Goal: Task Accomplishment & Management: Manage account settings

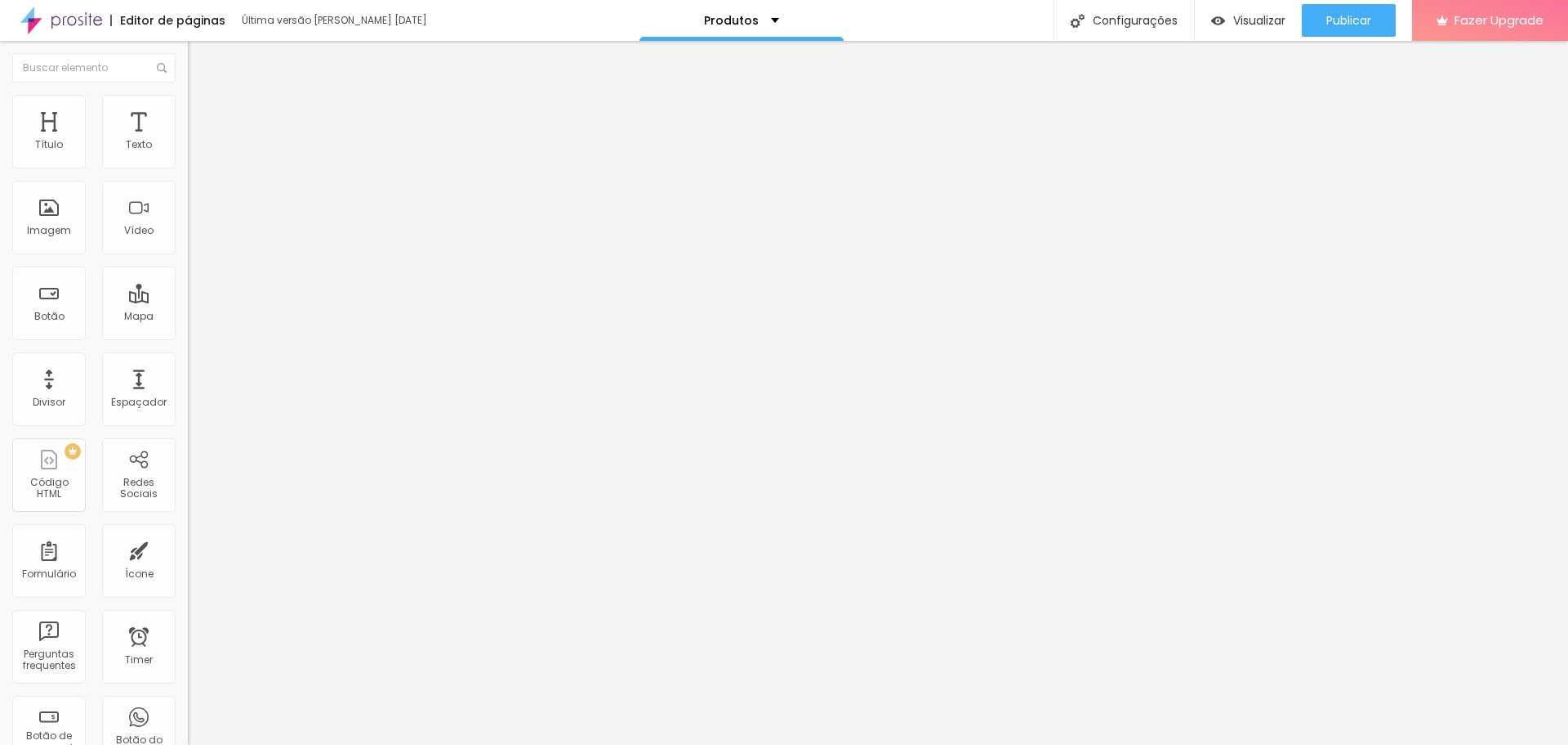
click at [187, 140] on span "Trocar imagem" at bounding box center [232, 133] width 89 height 14
click at [187, 99] on img at bounding box center [194, 102] width 15 height 15
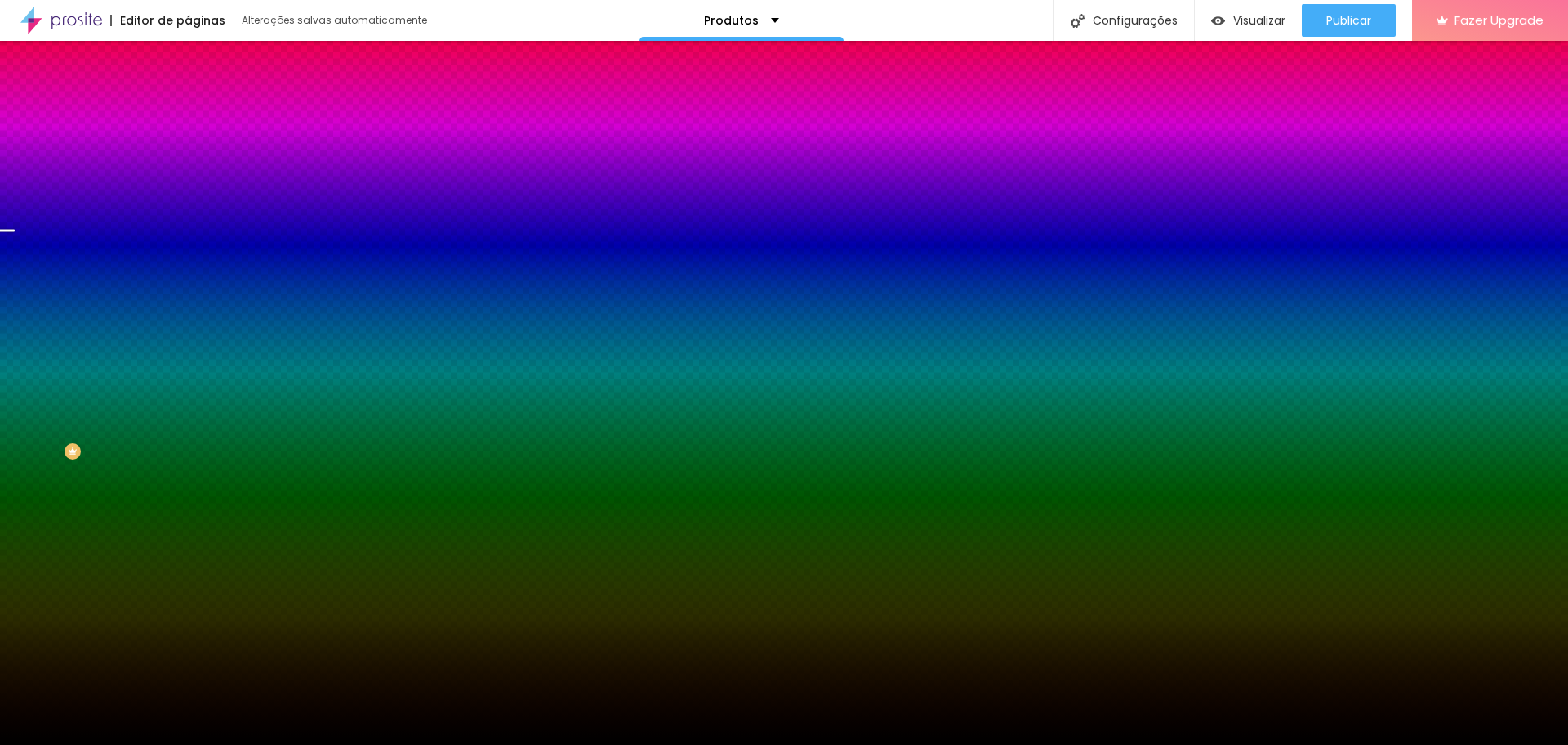
click at [187, 150] on span "Trocar imagem" at bounding box center [232, 143] width 89 height 14
click at [187, 170] on span "Nenhum" at bounding box center [208, 163] width 42 height 14
click at [187, 195] on span "Parallax" at bounding box center [207, 188] width 40 height 14
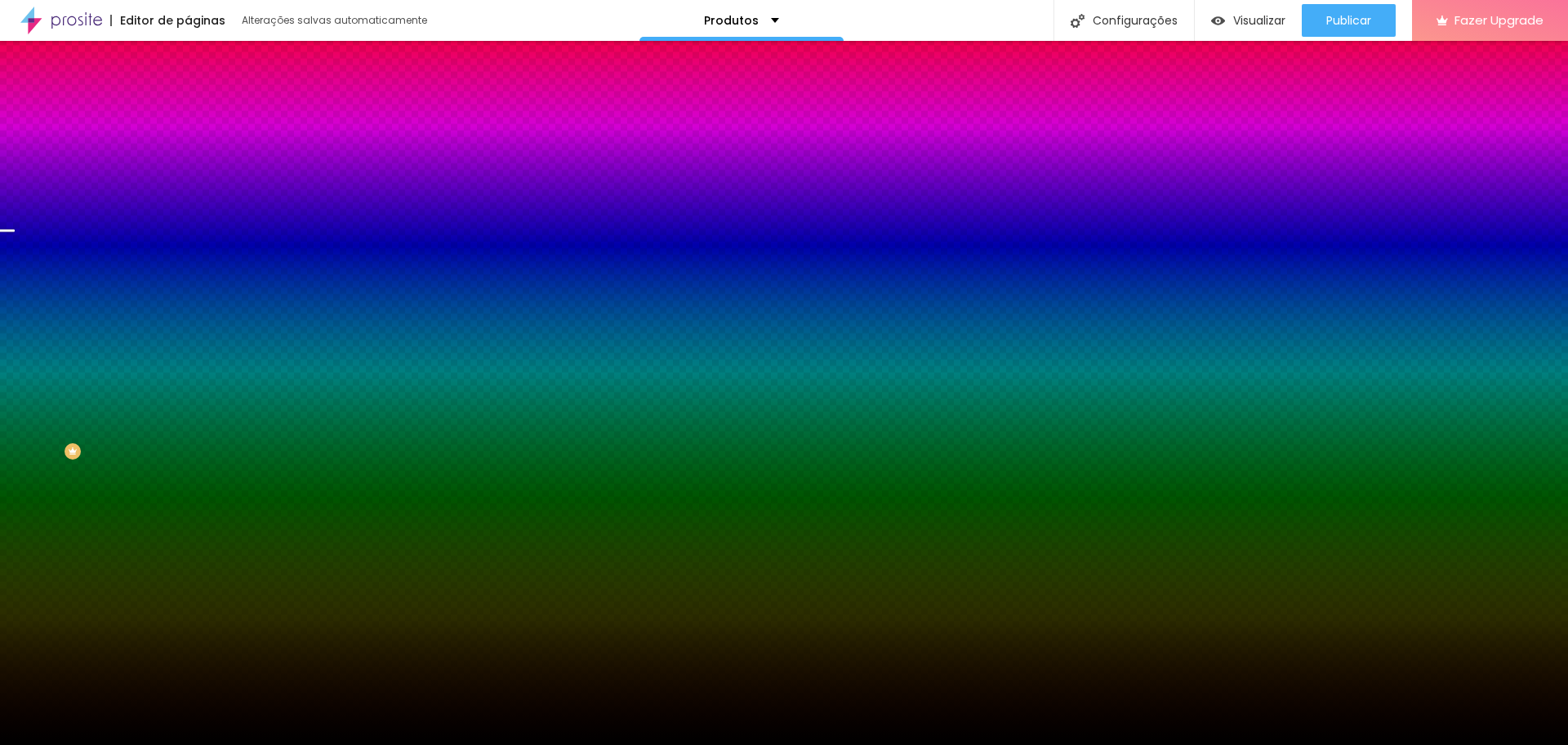
click at [194, 272] on icon "button" at bounding box center [200, 266] width 12 height 12
click at [259, 259] on span "DESATIVADO" at bounding box center [289, 254] width 59 height 10
click at [194, 288] on icon "button" at bounding box center [199, 283] width 10 height 10
type input "105"
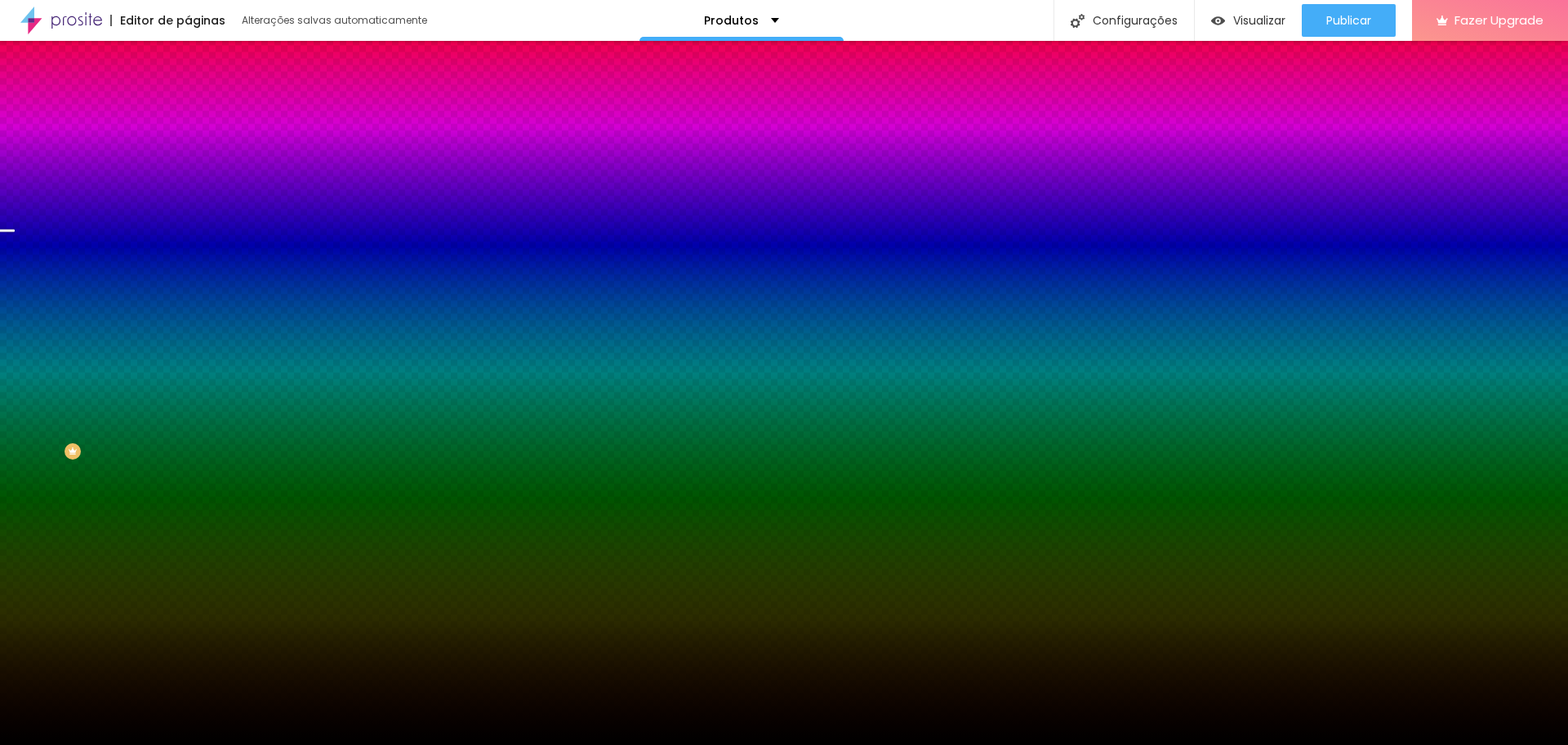
type input "115"
type input "120"
type input "125"
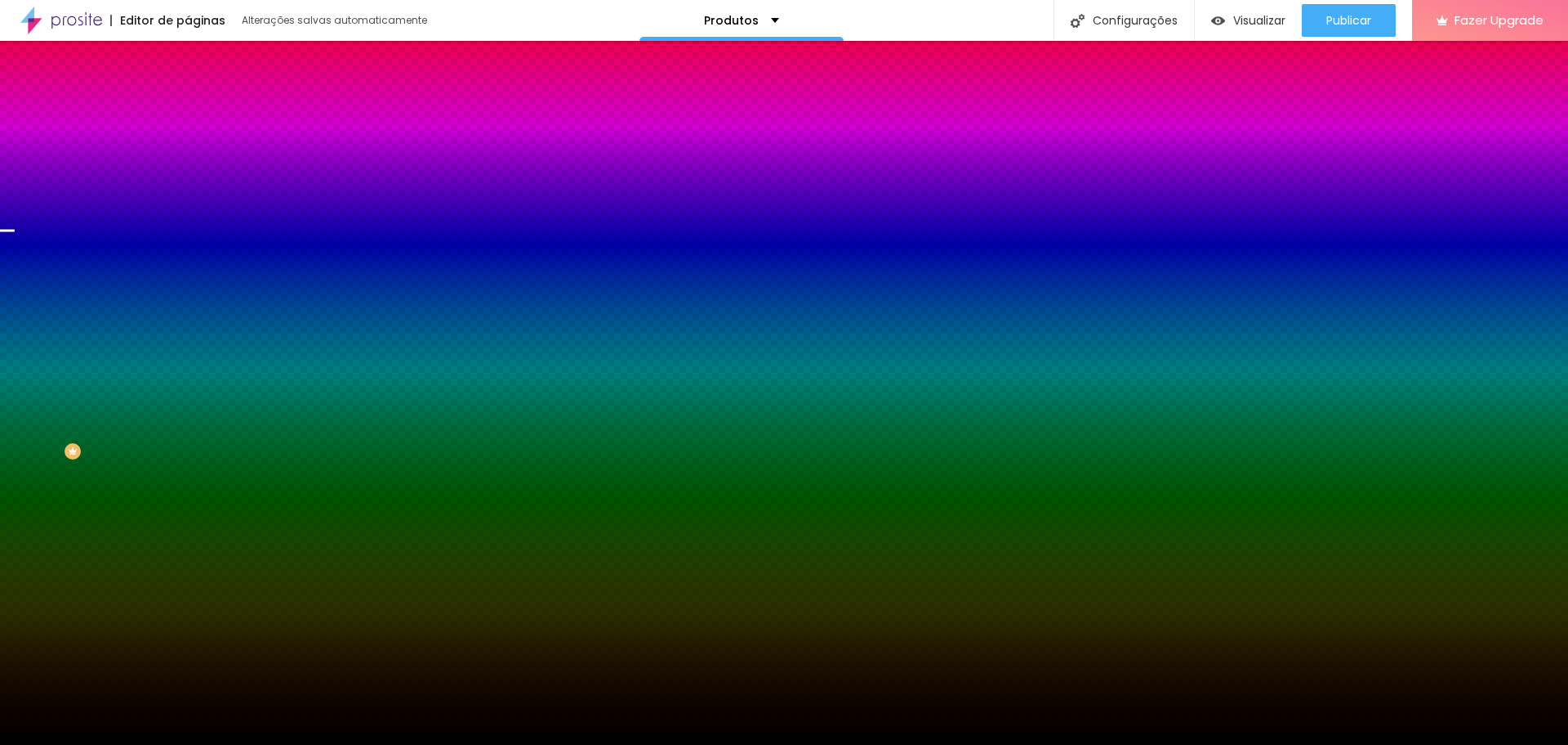
type input "125"
type input "130"
type input "135"
drag, startPoint x: 213, startPoint y: 638, endPoint x: 241, endPoint y: 637, distance: 28.0
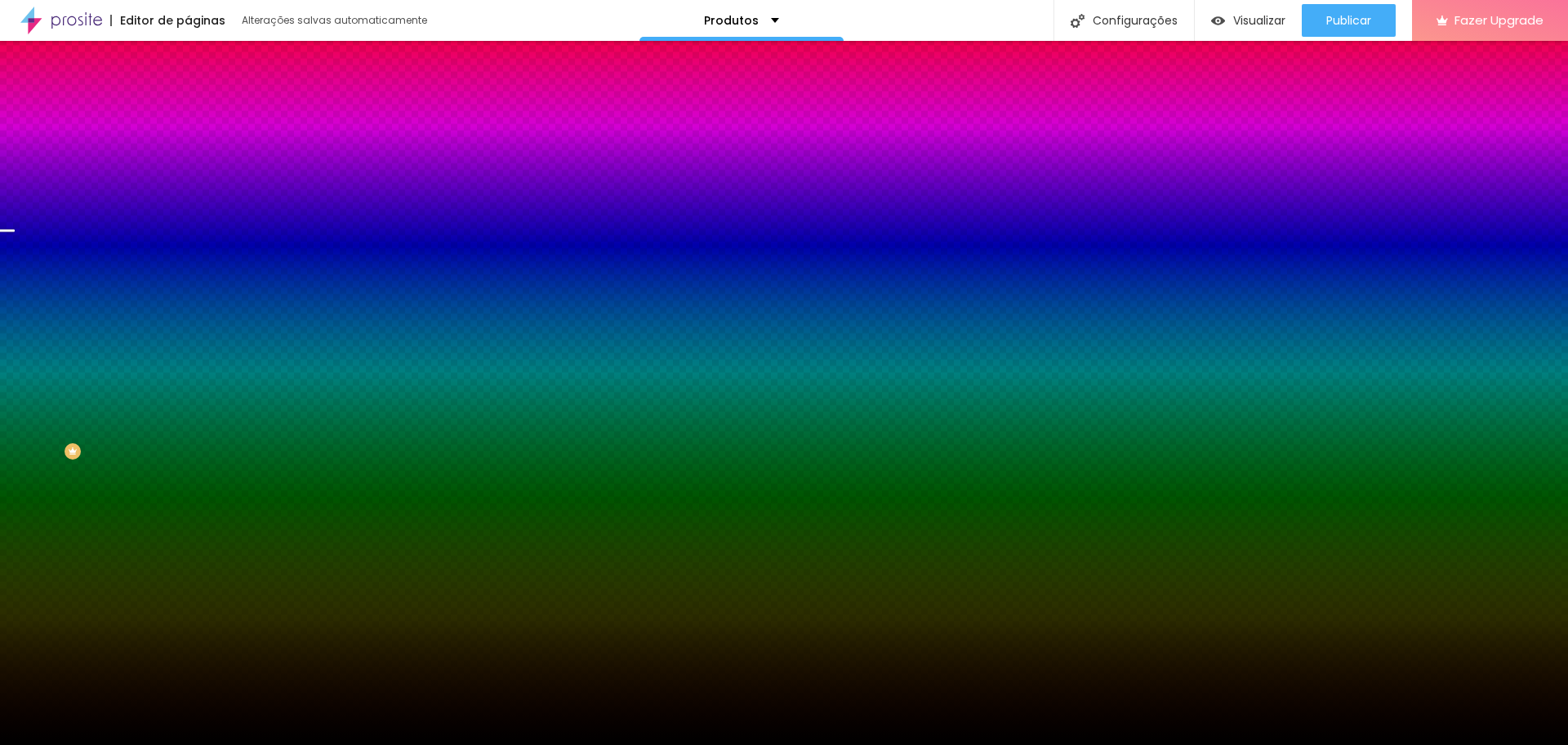
type input "135"
type input "105"
type input "130"
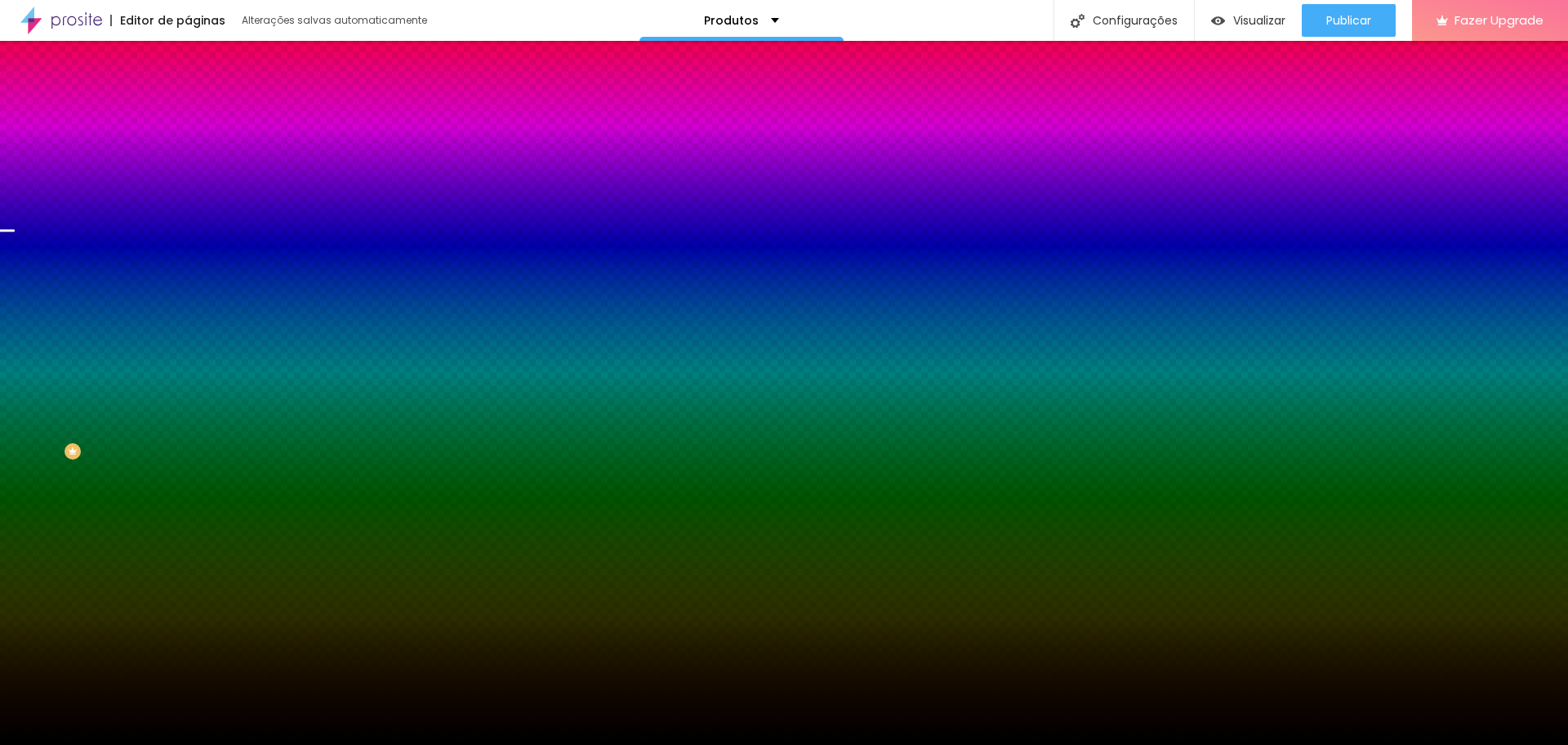
type input "130"
type input "135"
type input "145"
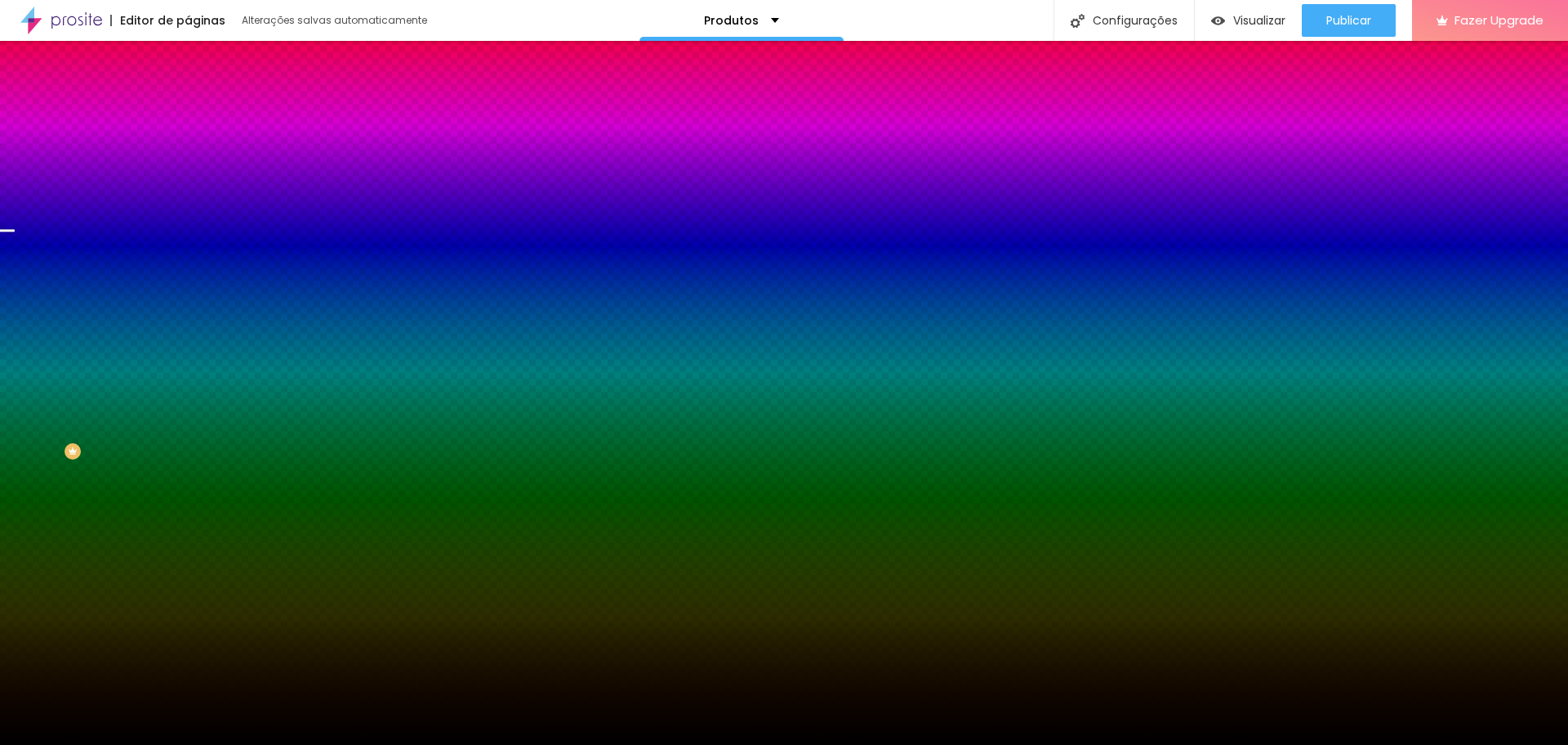
type input "150"
type input "155"
type input "150"
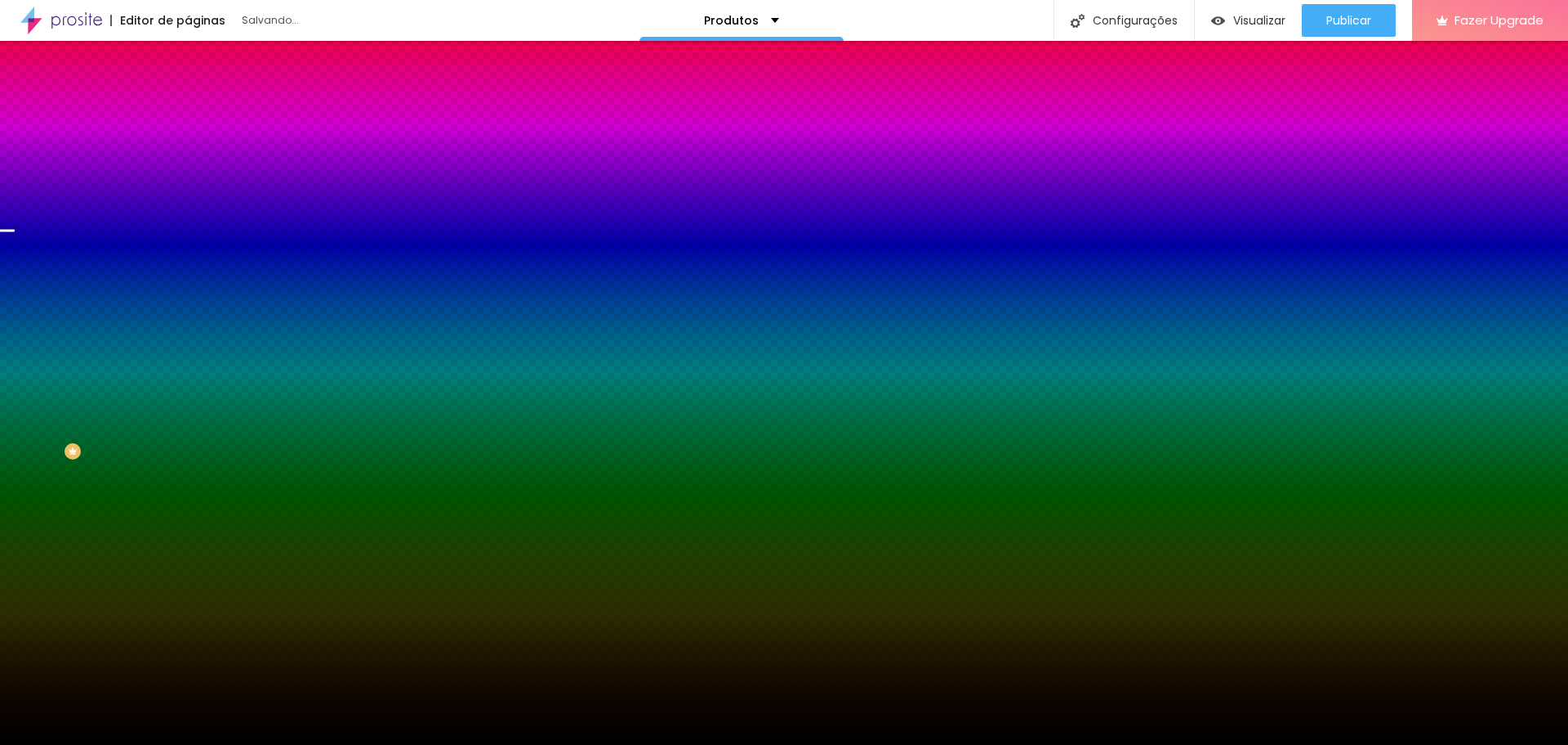
type input "150"
type input "145"
type input "140"
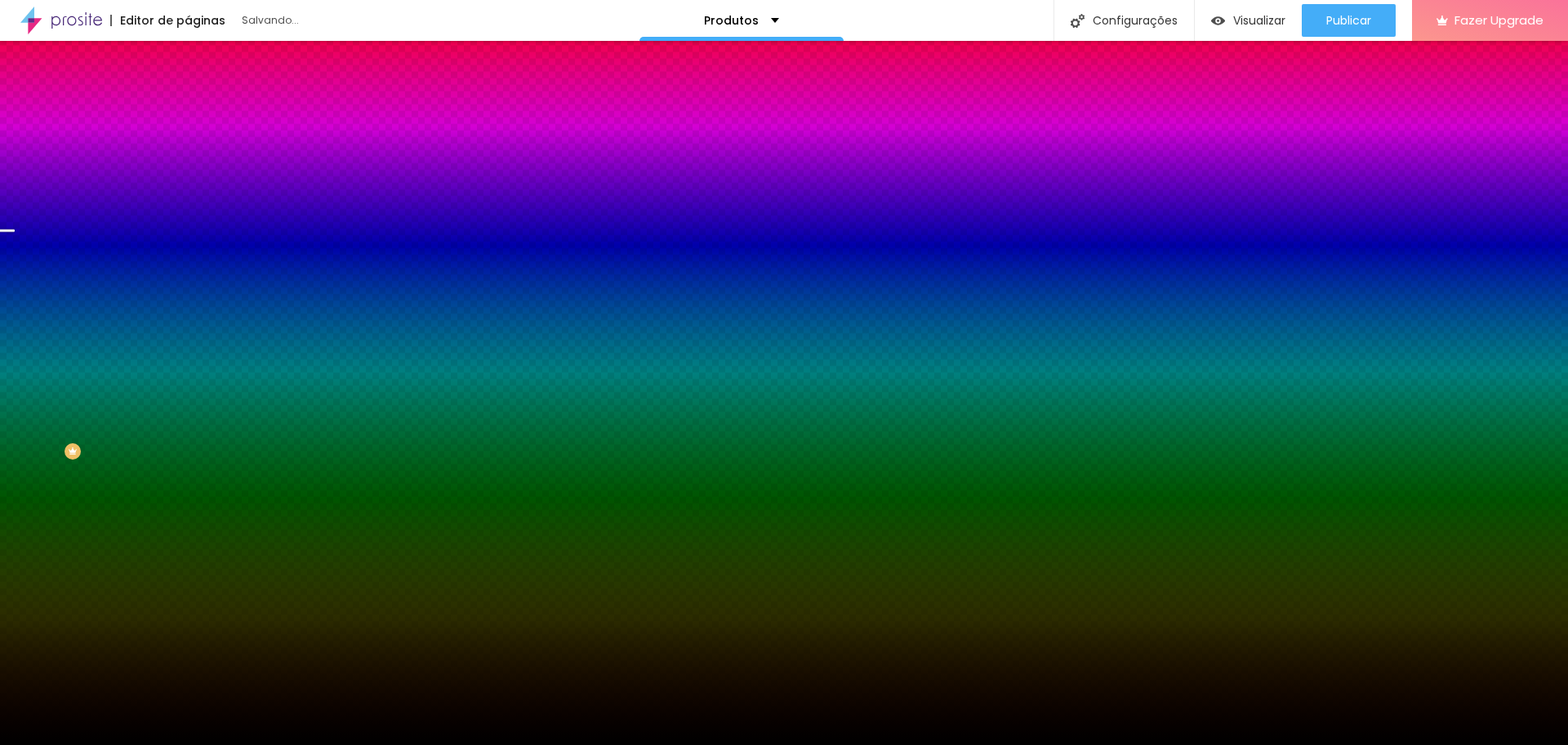
type input "135"
type input "130"
type input "125"
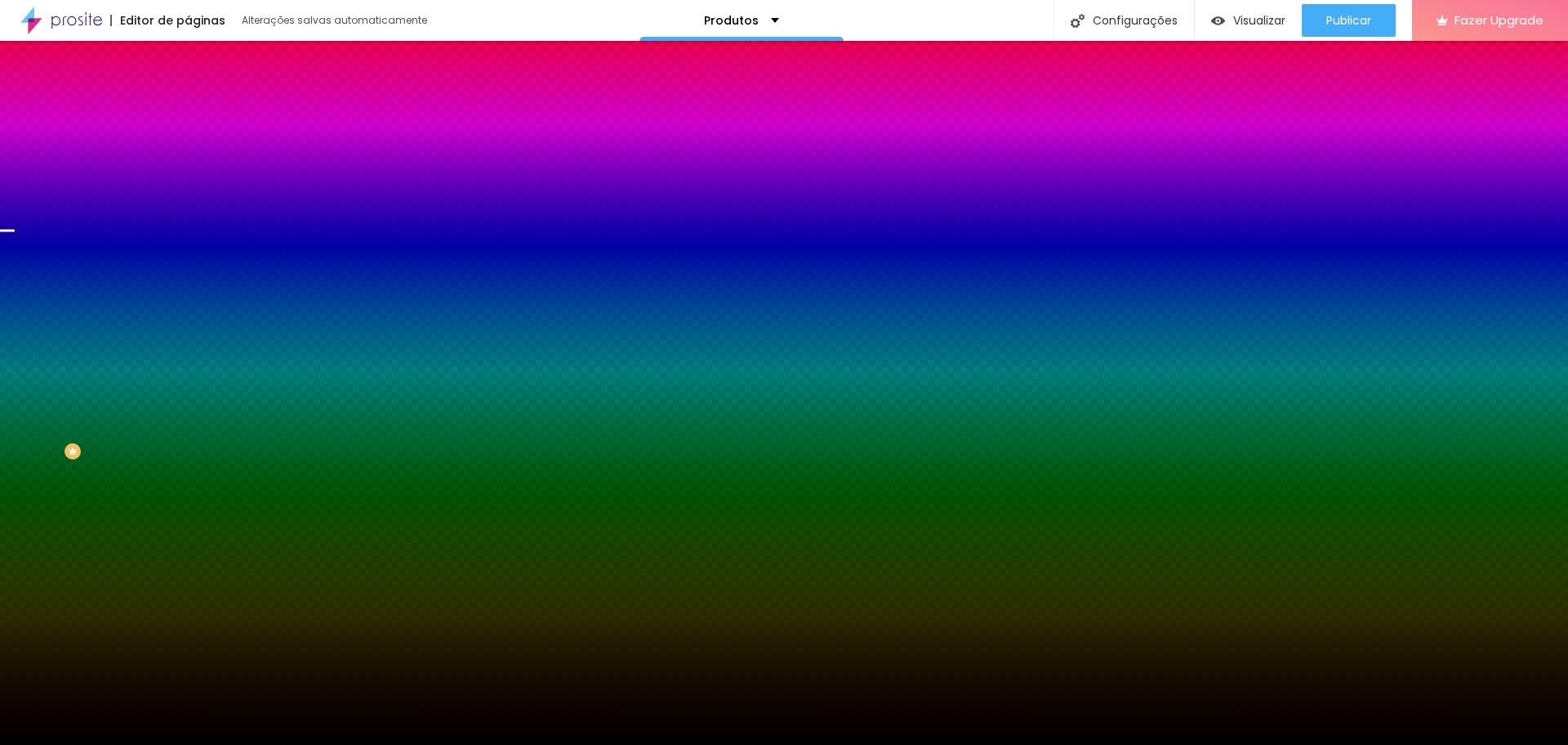
type input "125"
type input "120"
type input "115"
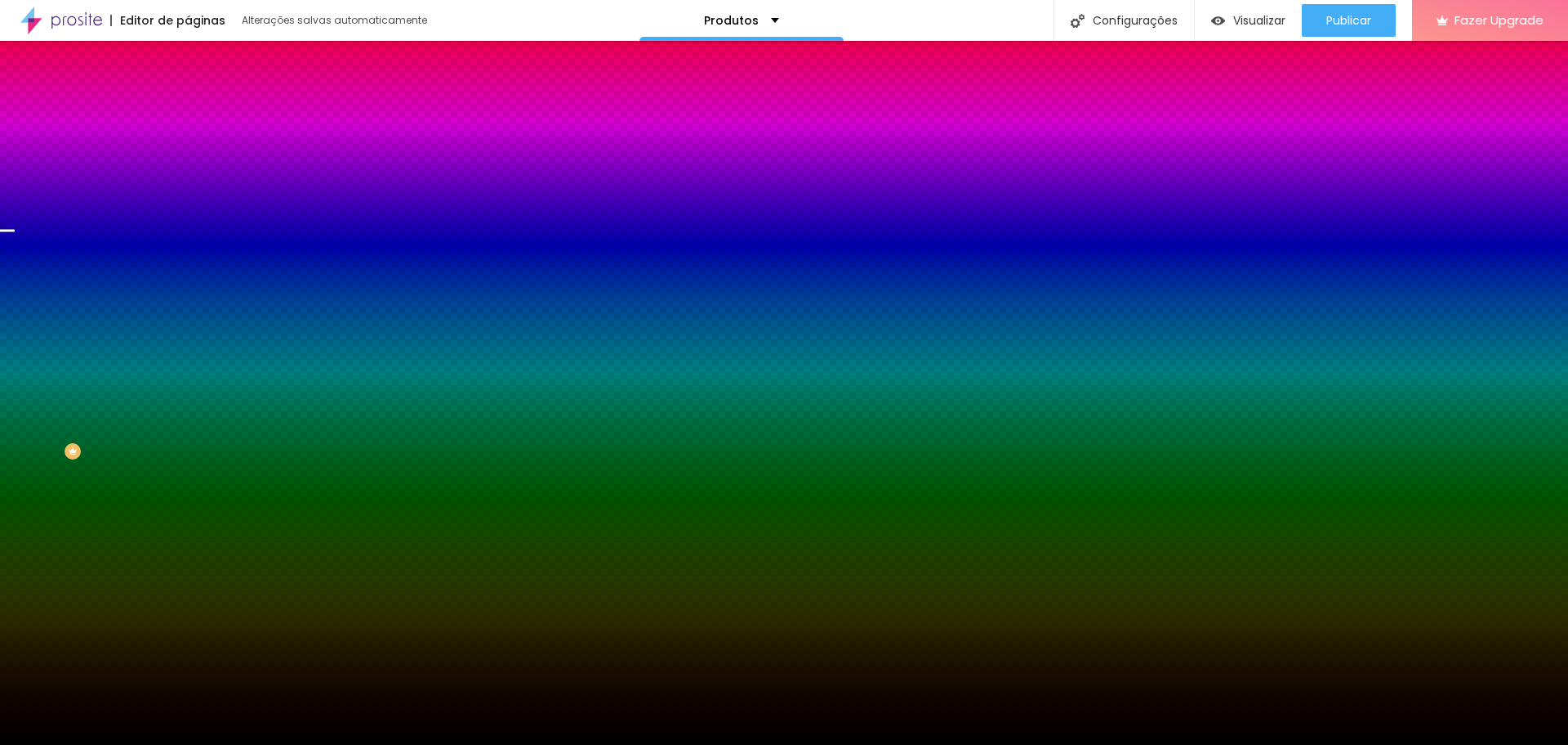
type input "110"
type input "105"
type input "100"
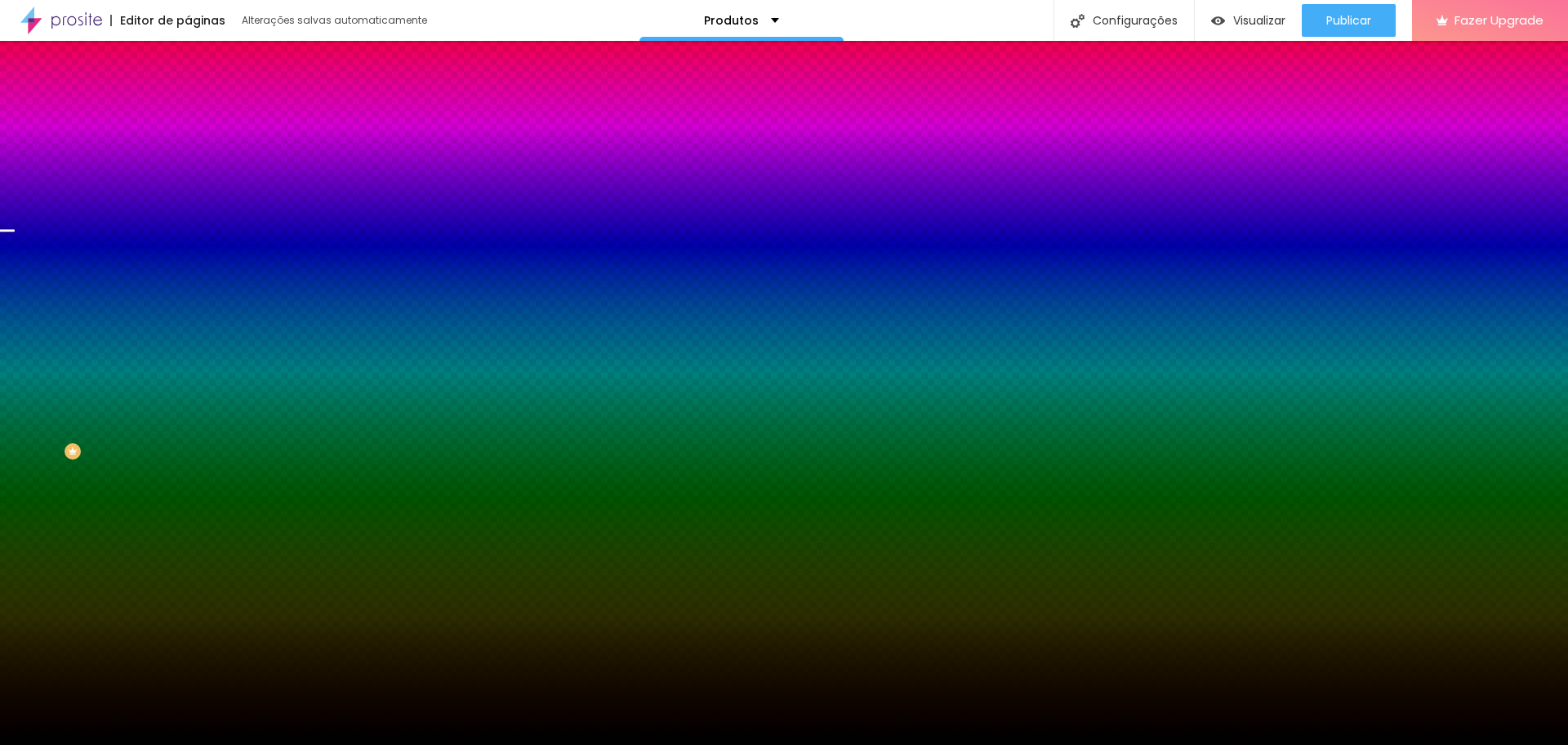
type input "100"
click at [111, 744] on div at bounding box center [784, 745] width 1568 height 0
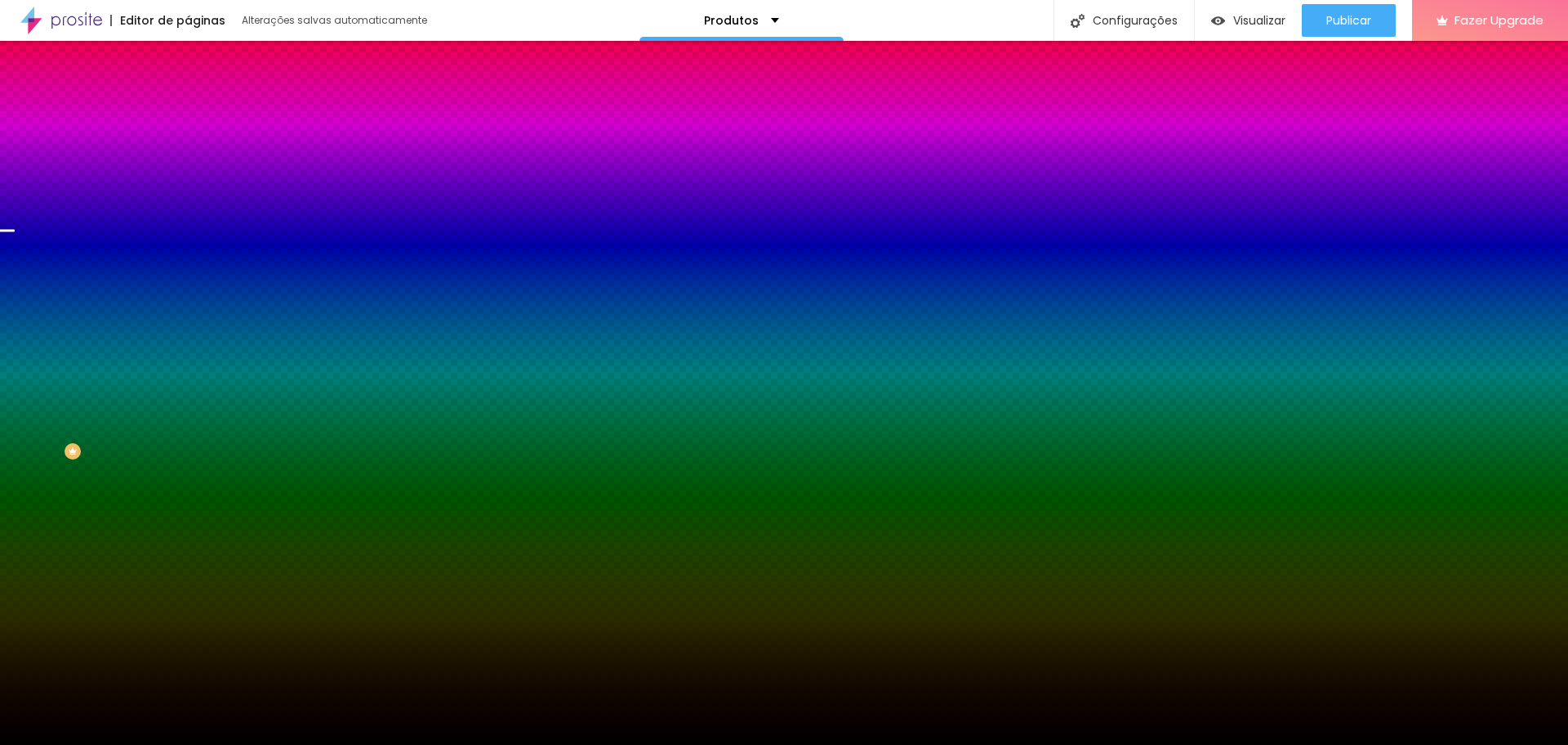
click at [202, 115] on span "Avançado" at bounding box center [229, 122] width 54 height 14
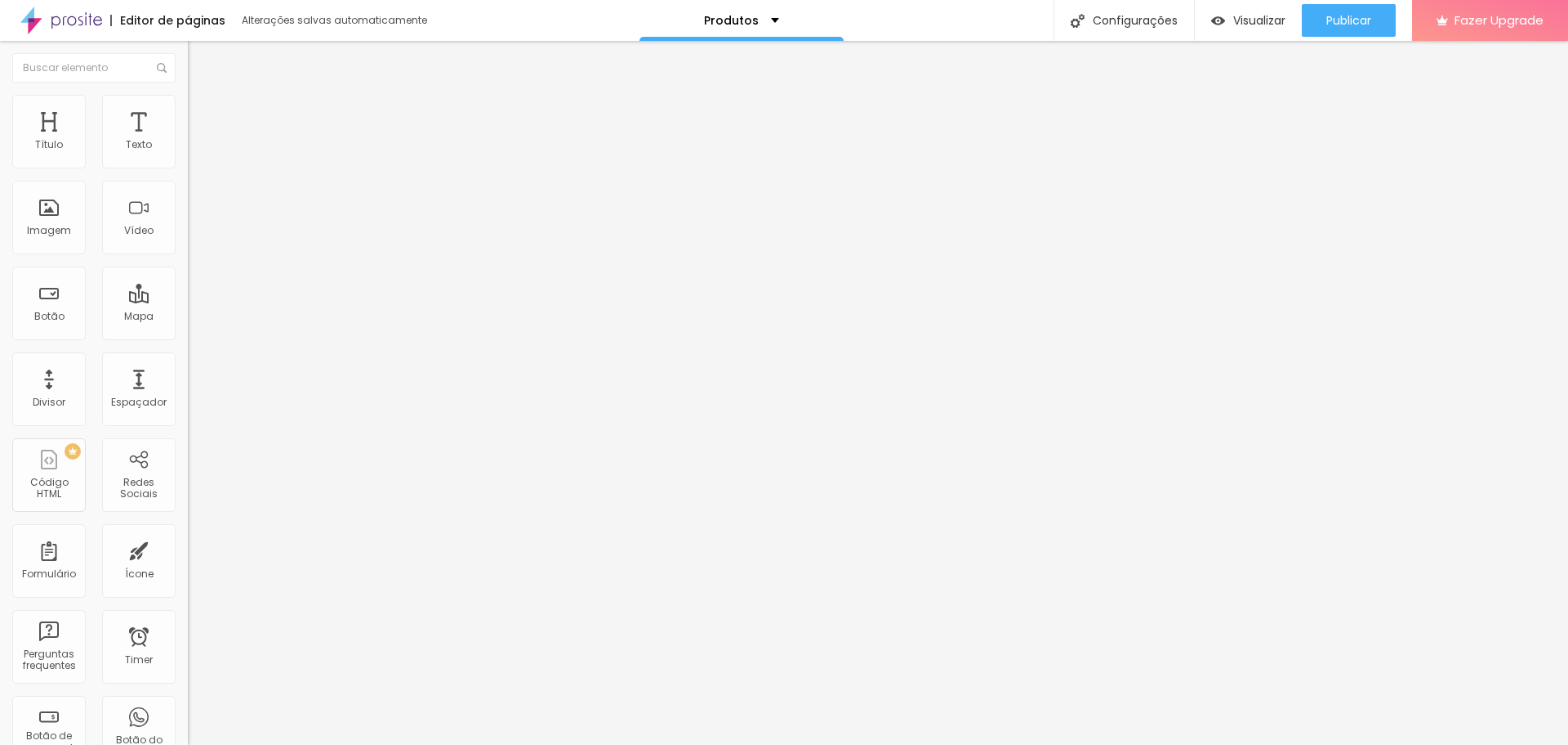
type input "5"
type input "10"
type input "15"
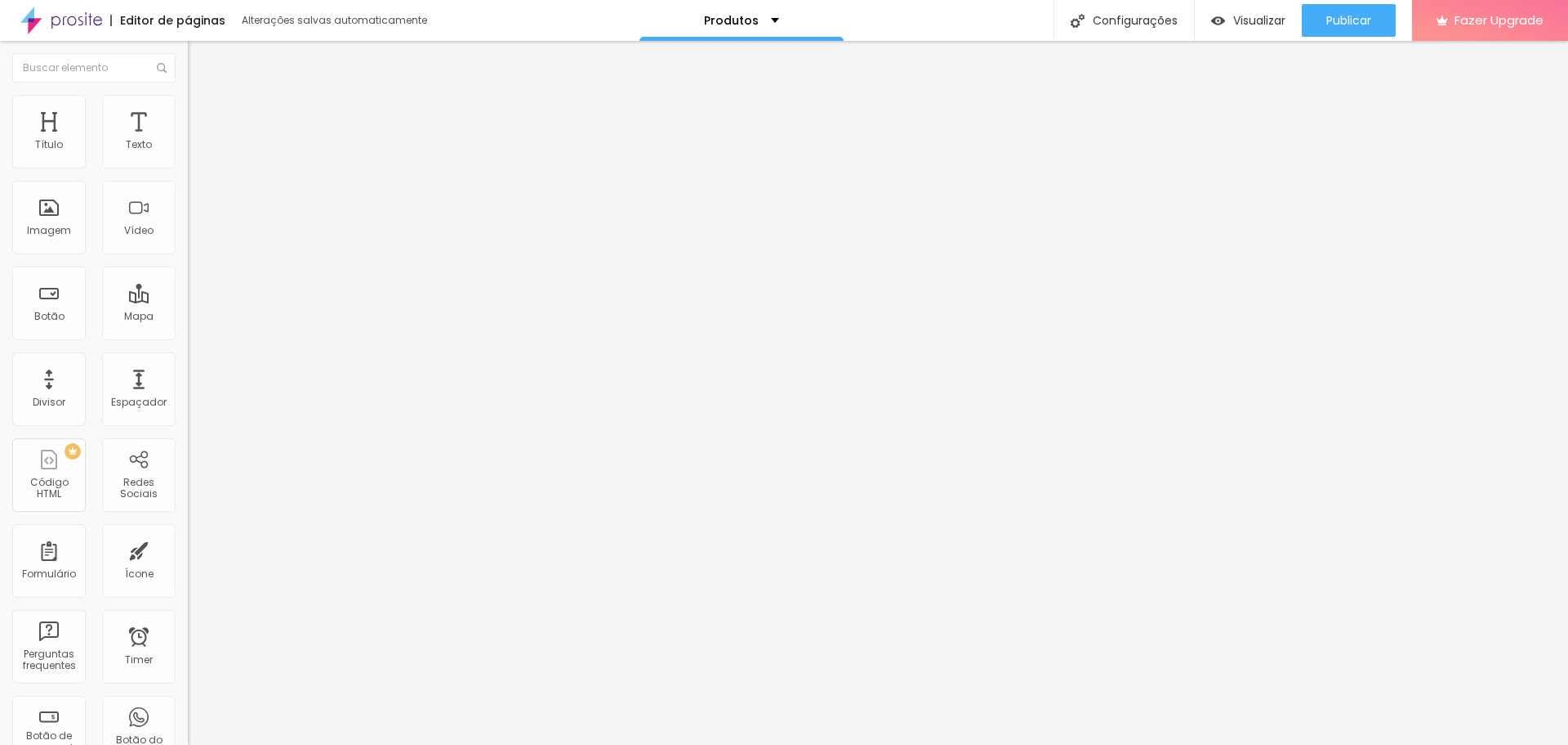
type input "15"
type input "20"
type input "25"
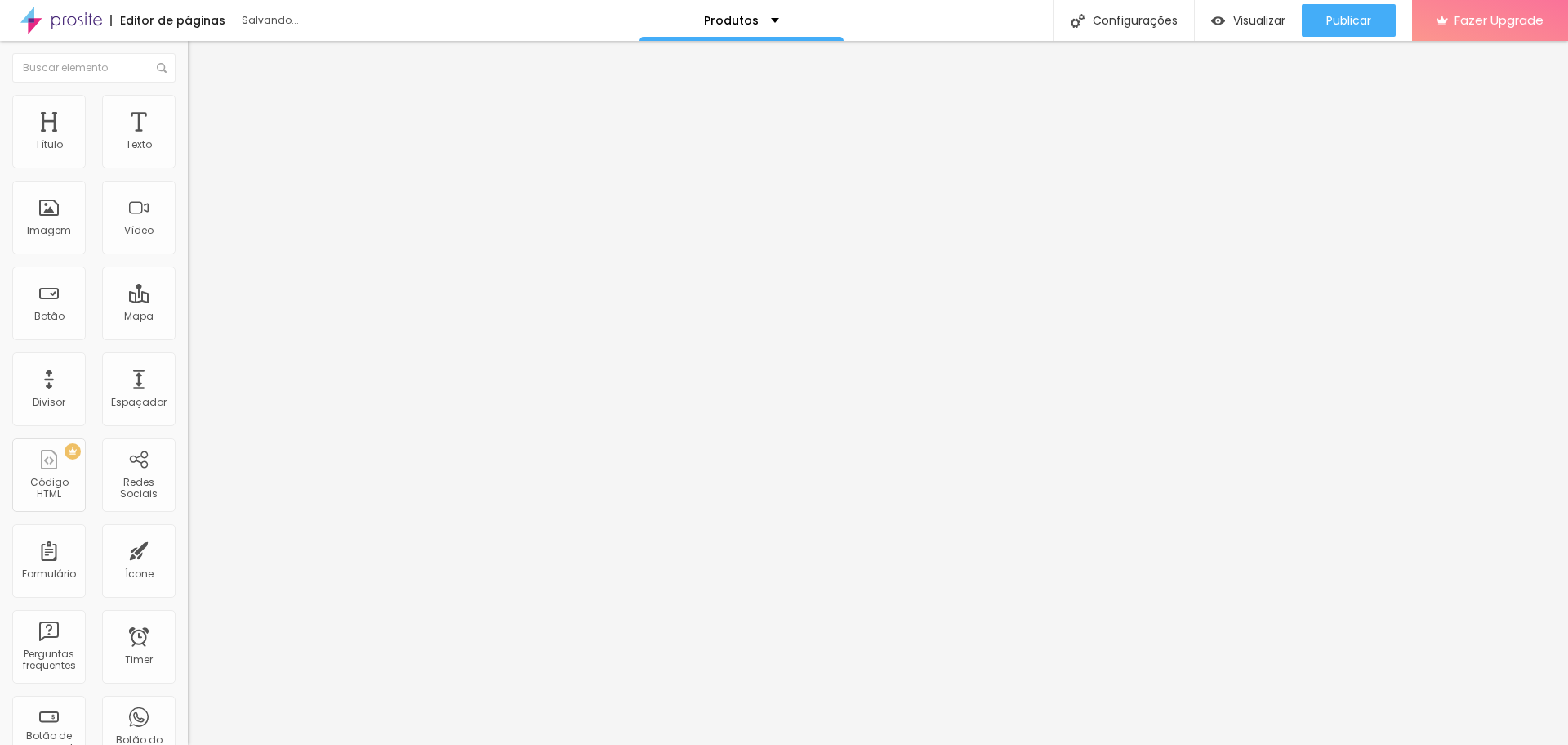
type input "30"
type input "25"
type input "20"
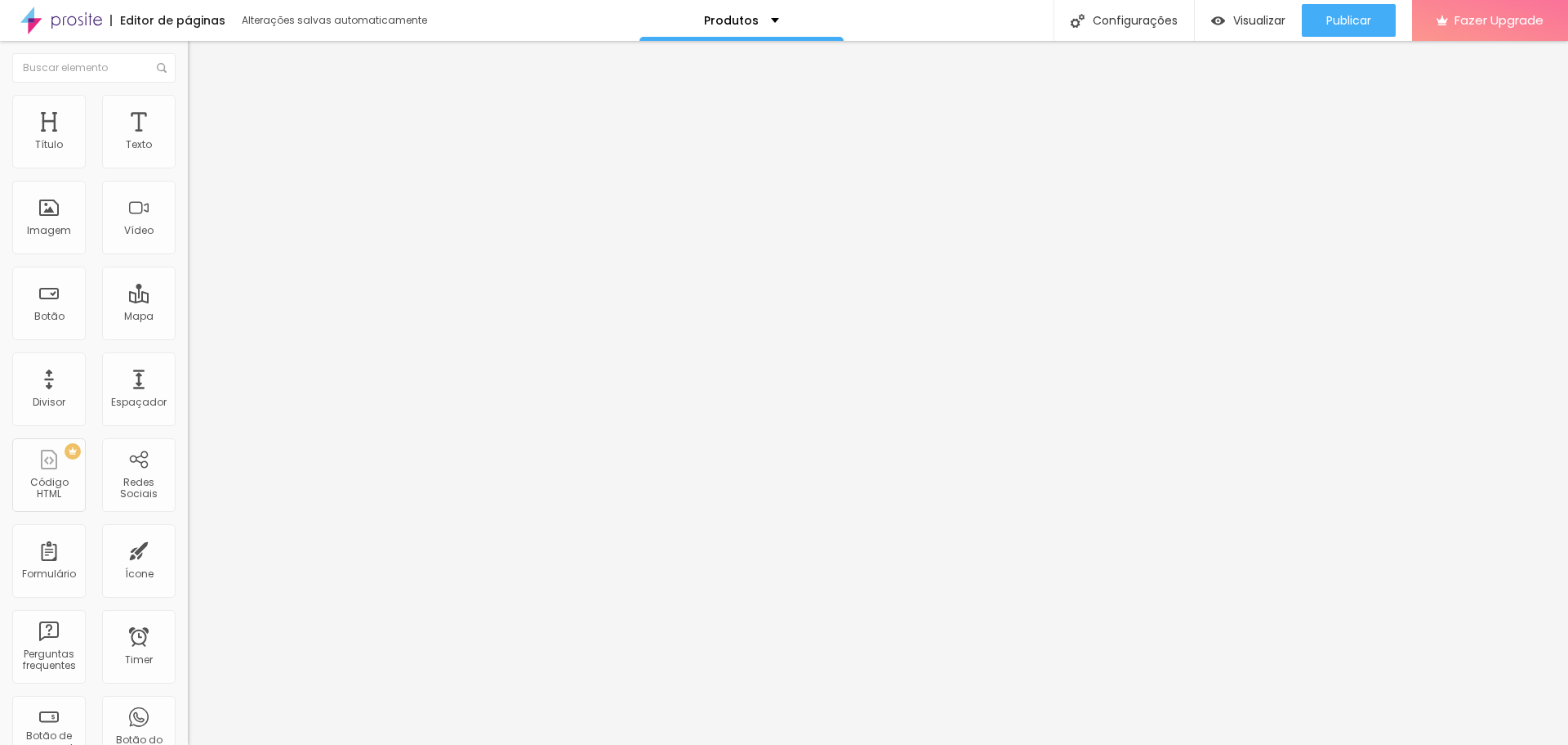
type input "20"
type input "15"
type input "10"
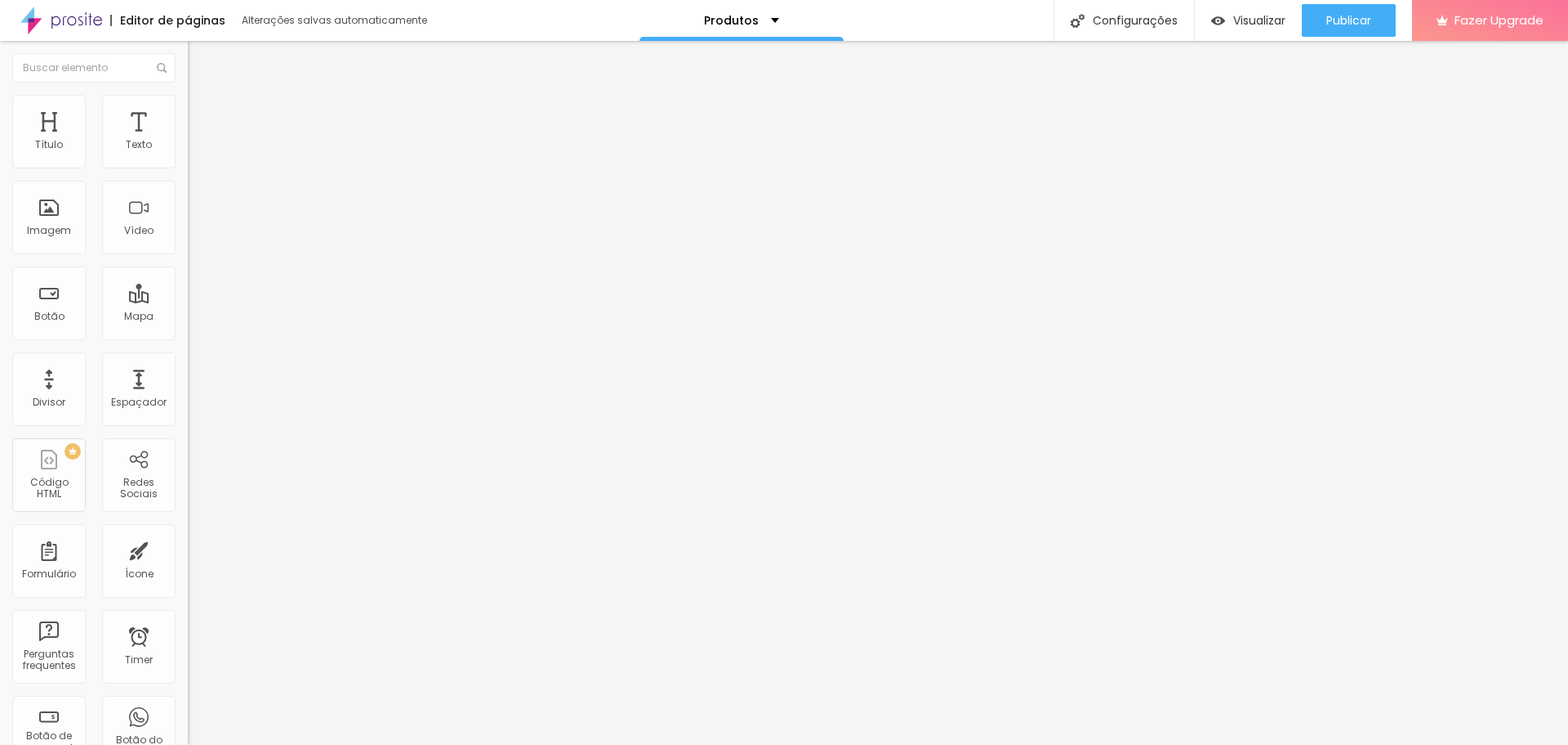
type input "5"
type input "0"
drag, startPoint x: 38, startPoint y: 160, endPoint x: 31, endPoint y: 165, distance: 8.6
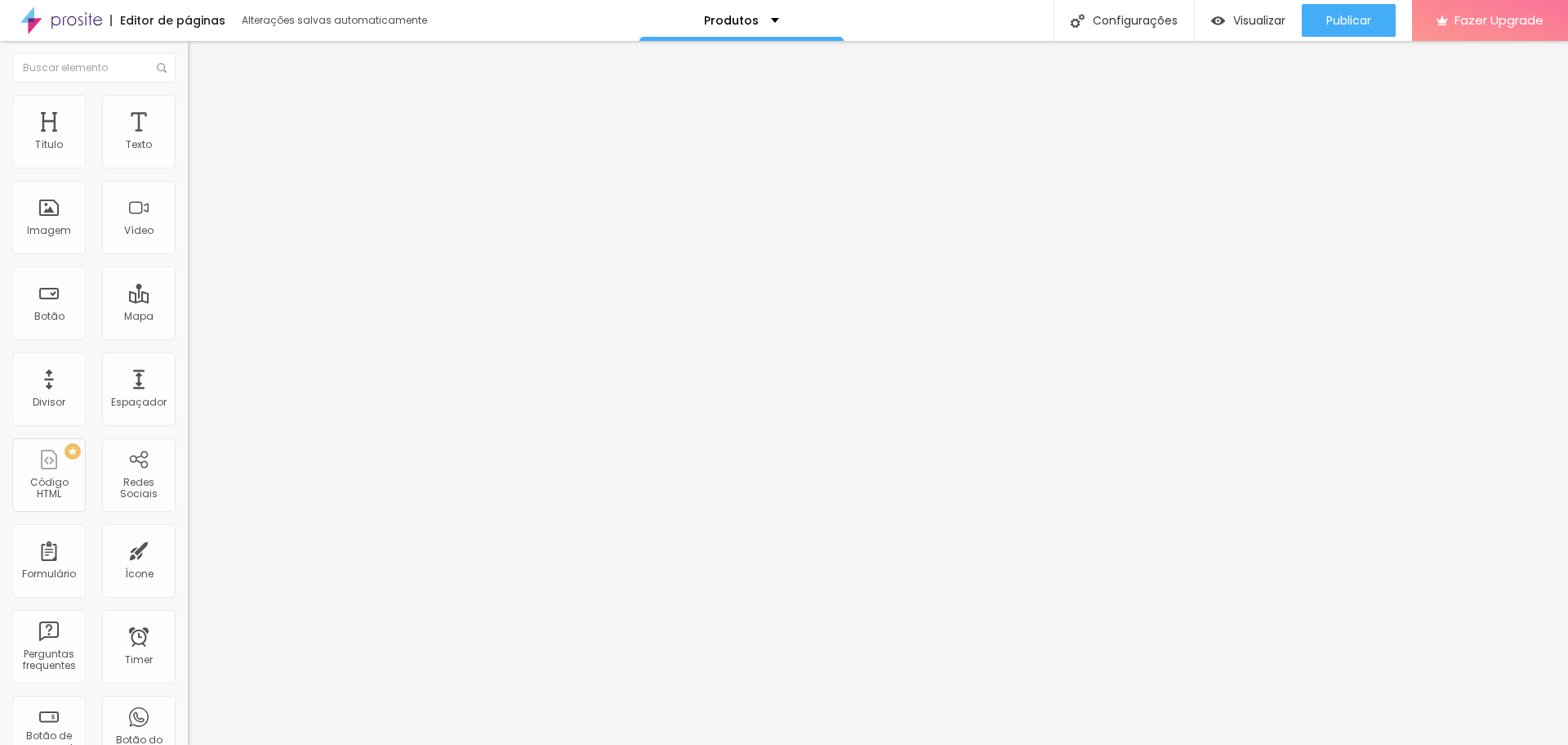
click at [187, 317] on input "range" at bounding box center [240, 323] width 106 height 13
type input "2"
type input "76"
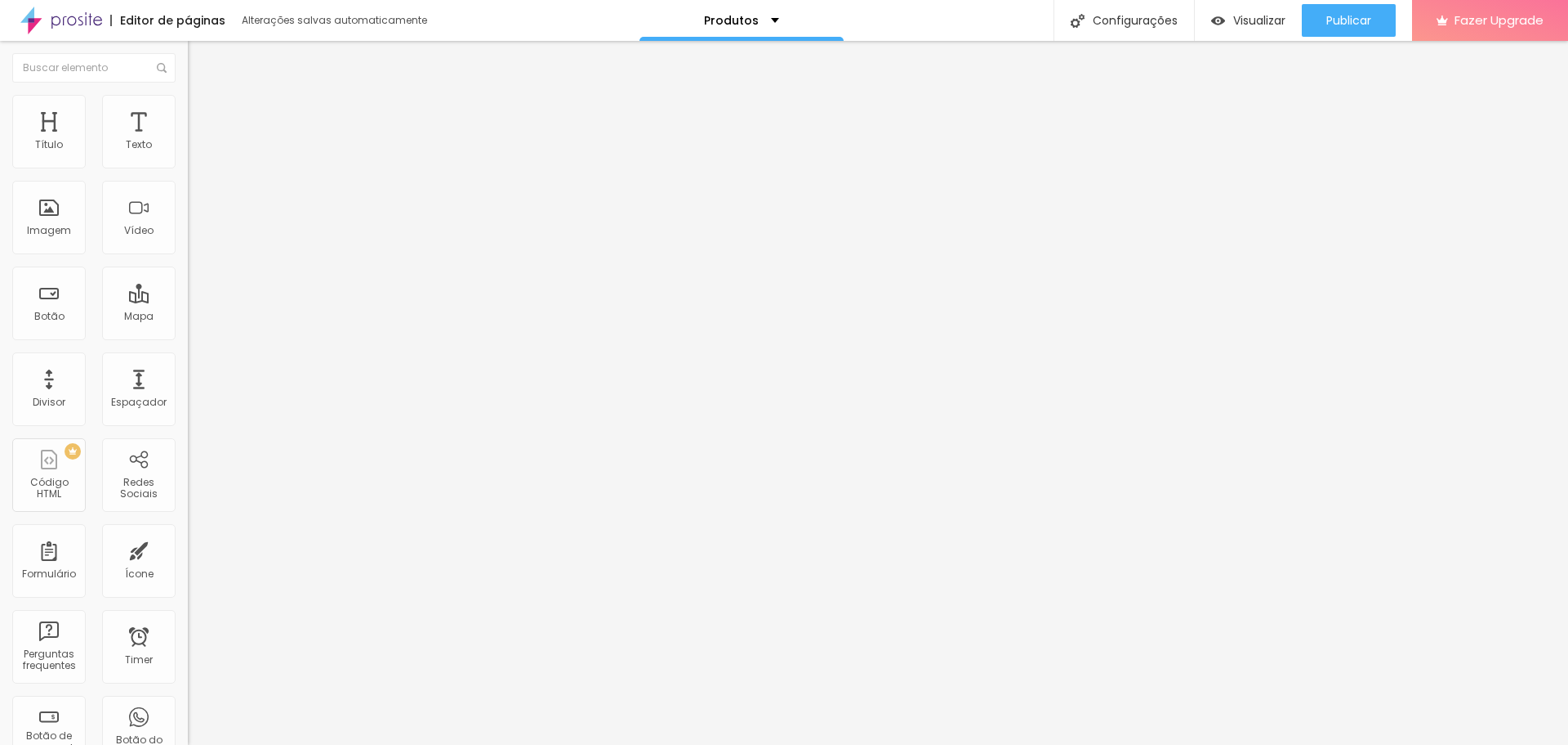
type input "108"
type input "160"
type input "187"
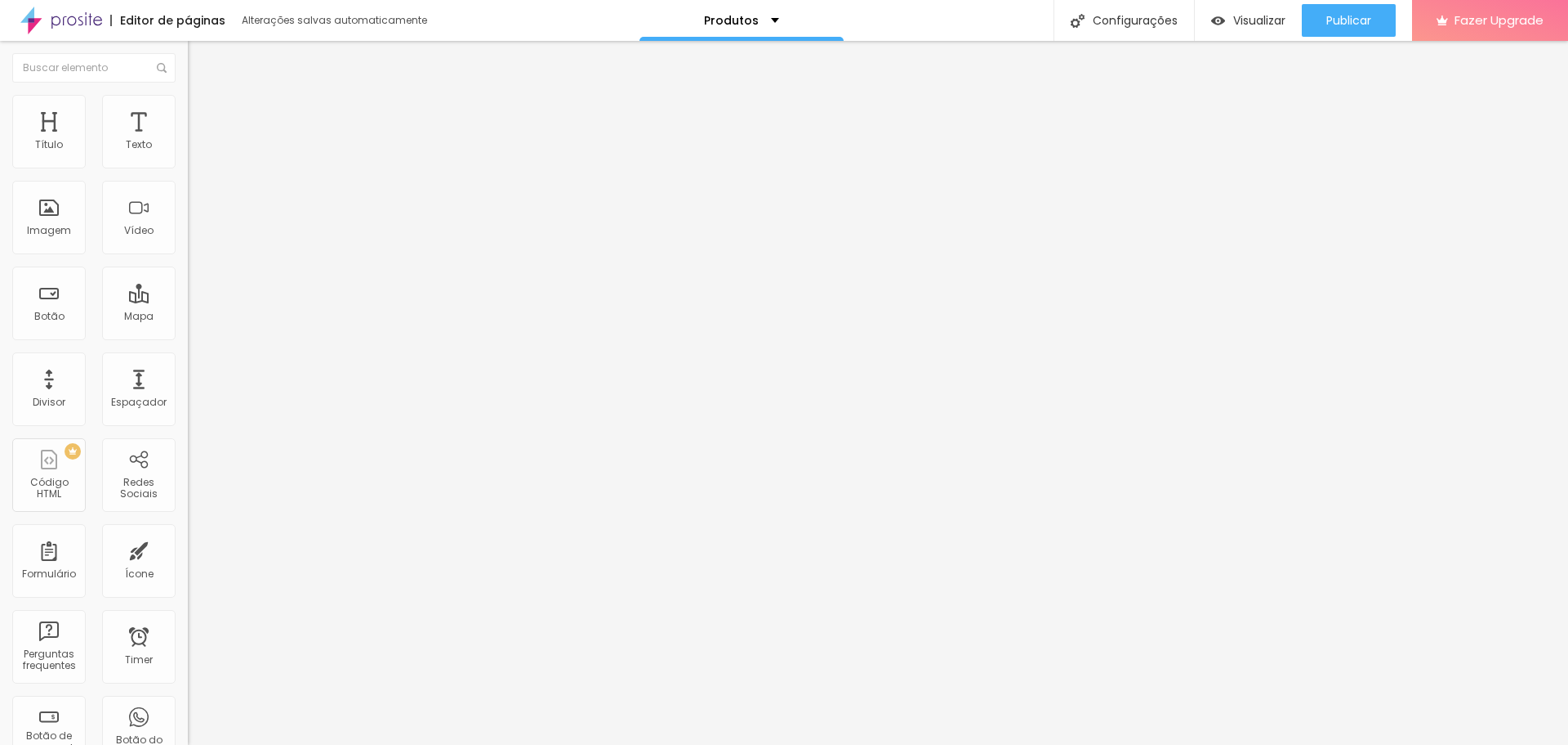
type input "187"
type input "192"
type input "197"
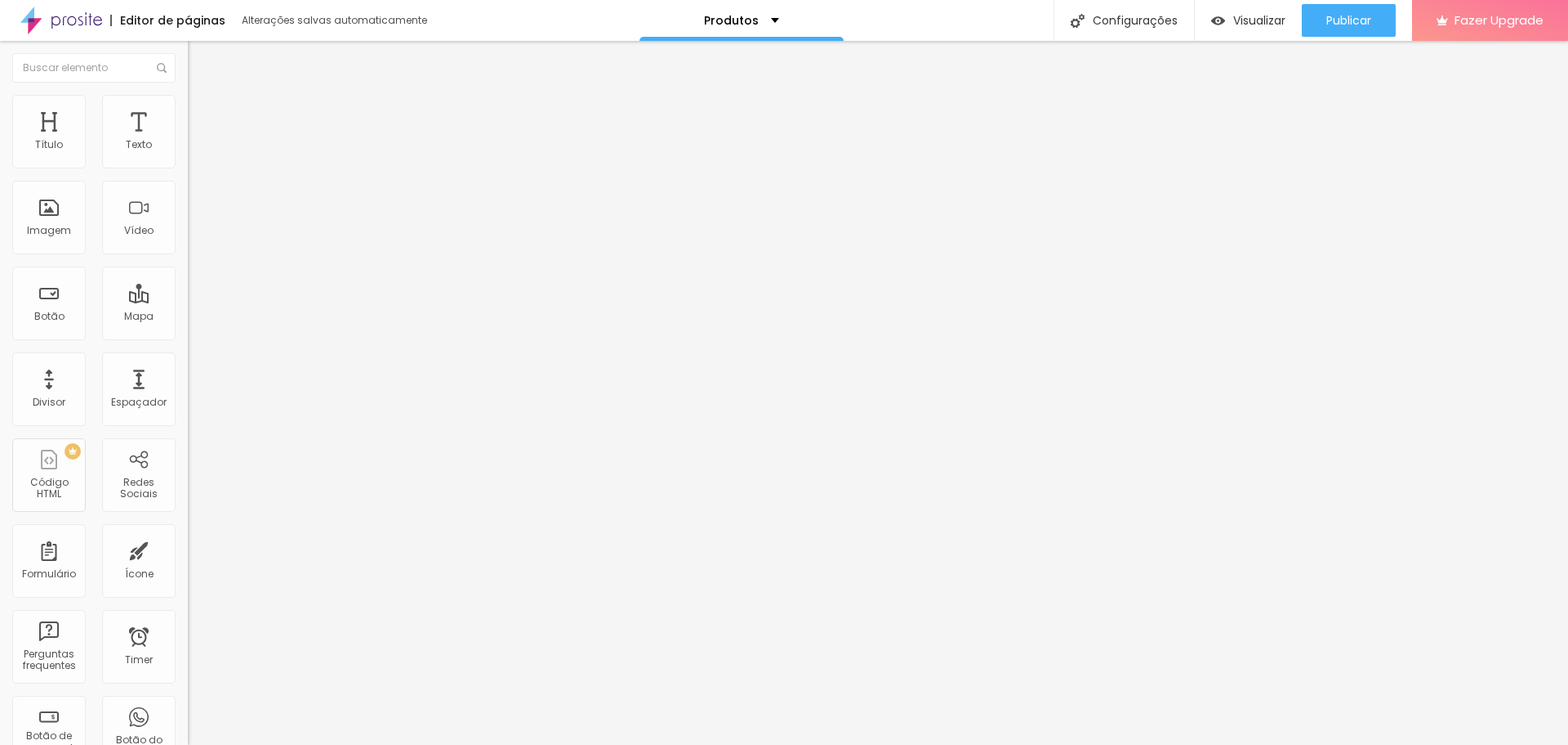
type input "202"
type input "208"
type input "213"
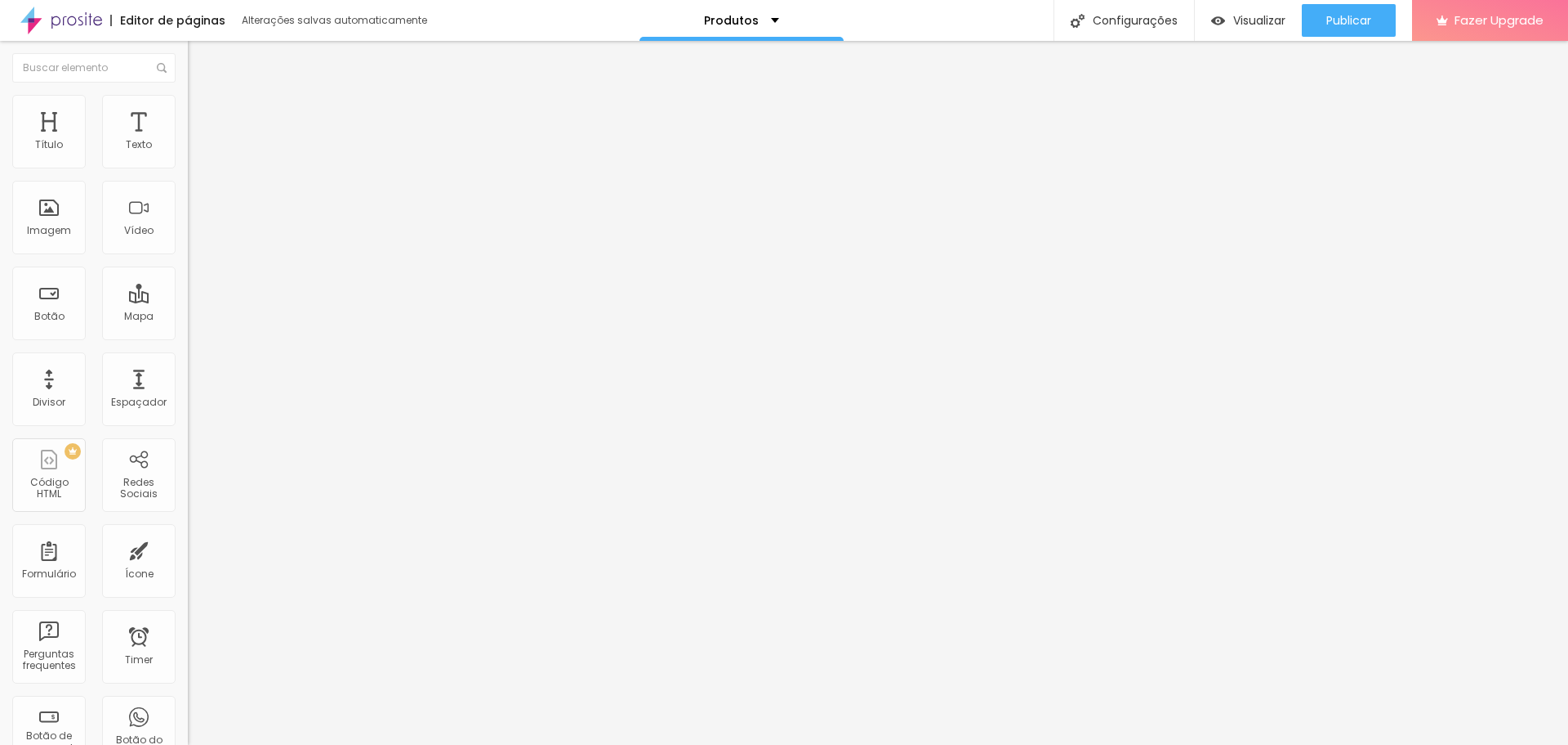
type input "213"
type input "218"
type input "223"
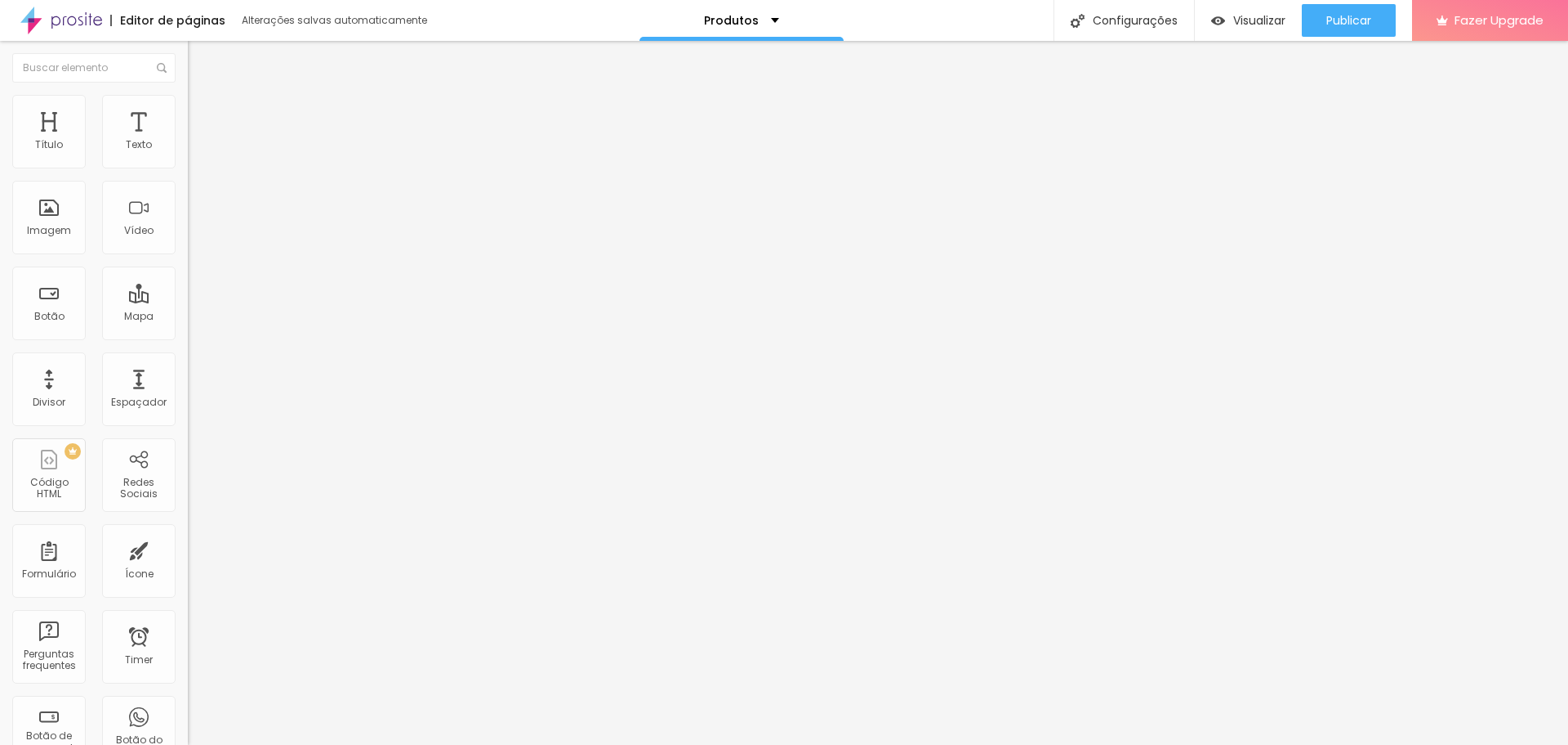
type input "229"
type input "234"
type input "245"
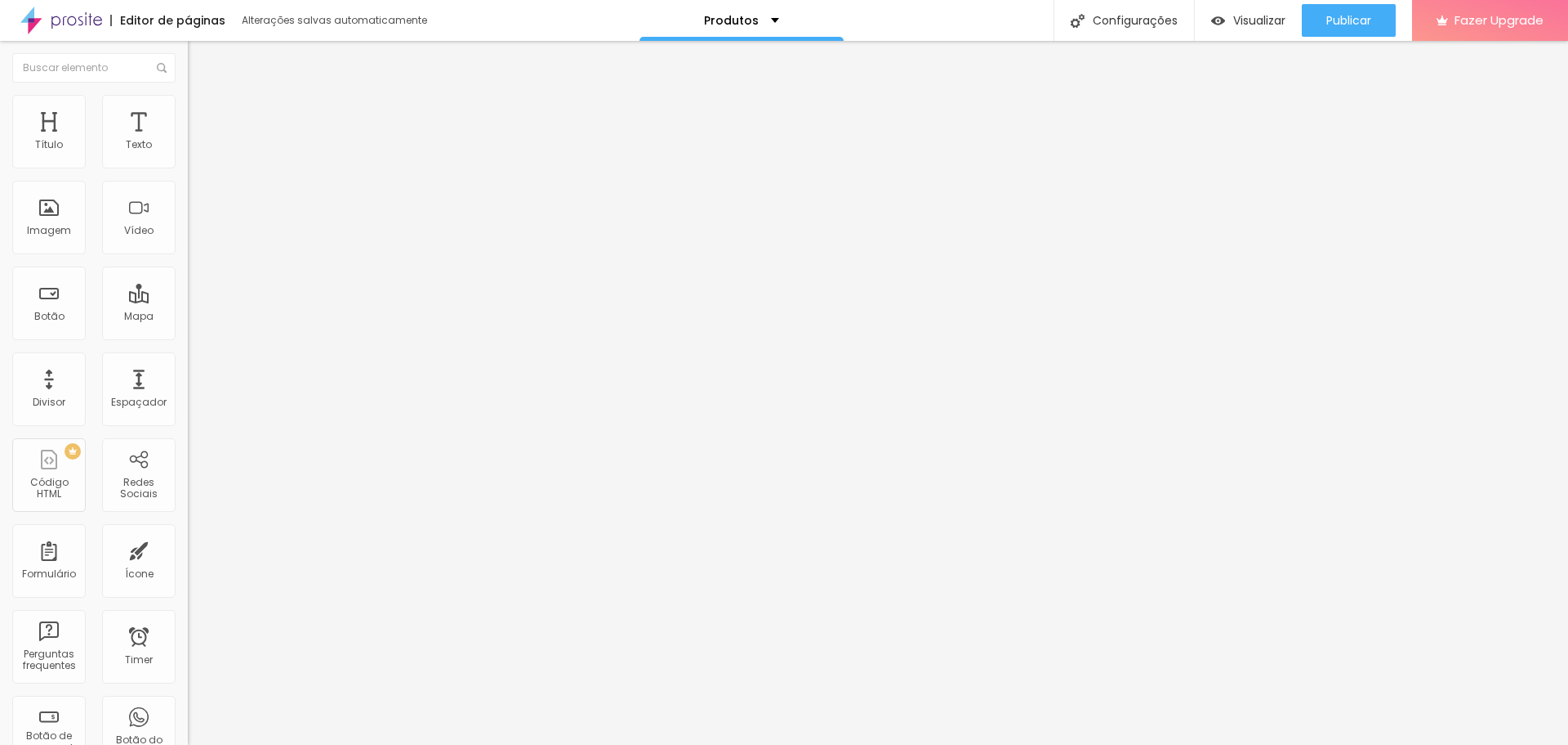
type input "245"
type input "250"
type input "255"
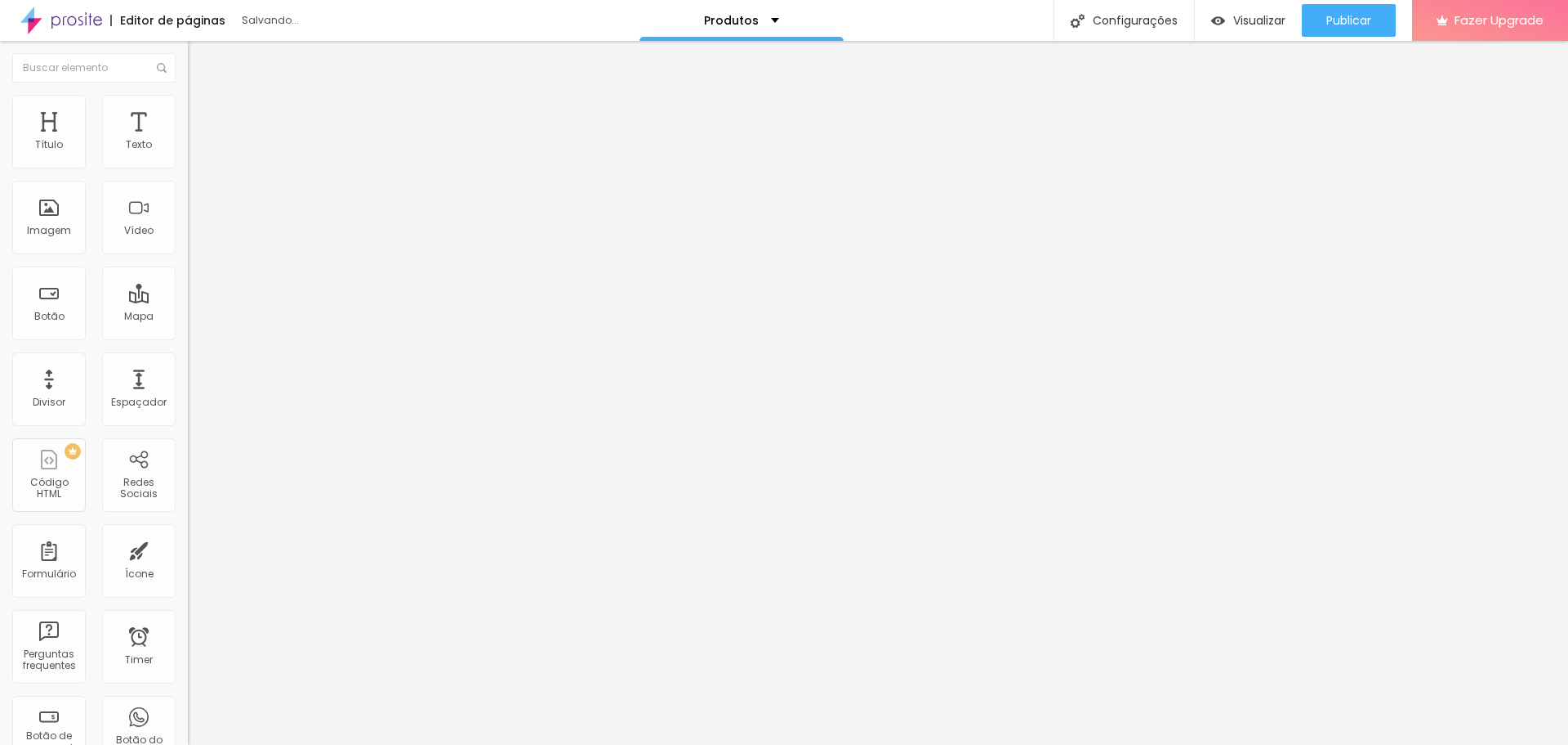
type input "266"
type input "292"
type input "350"
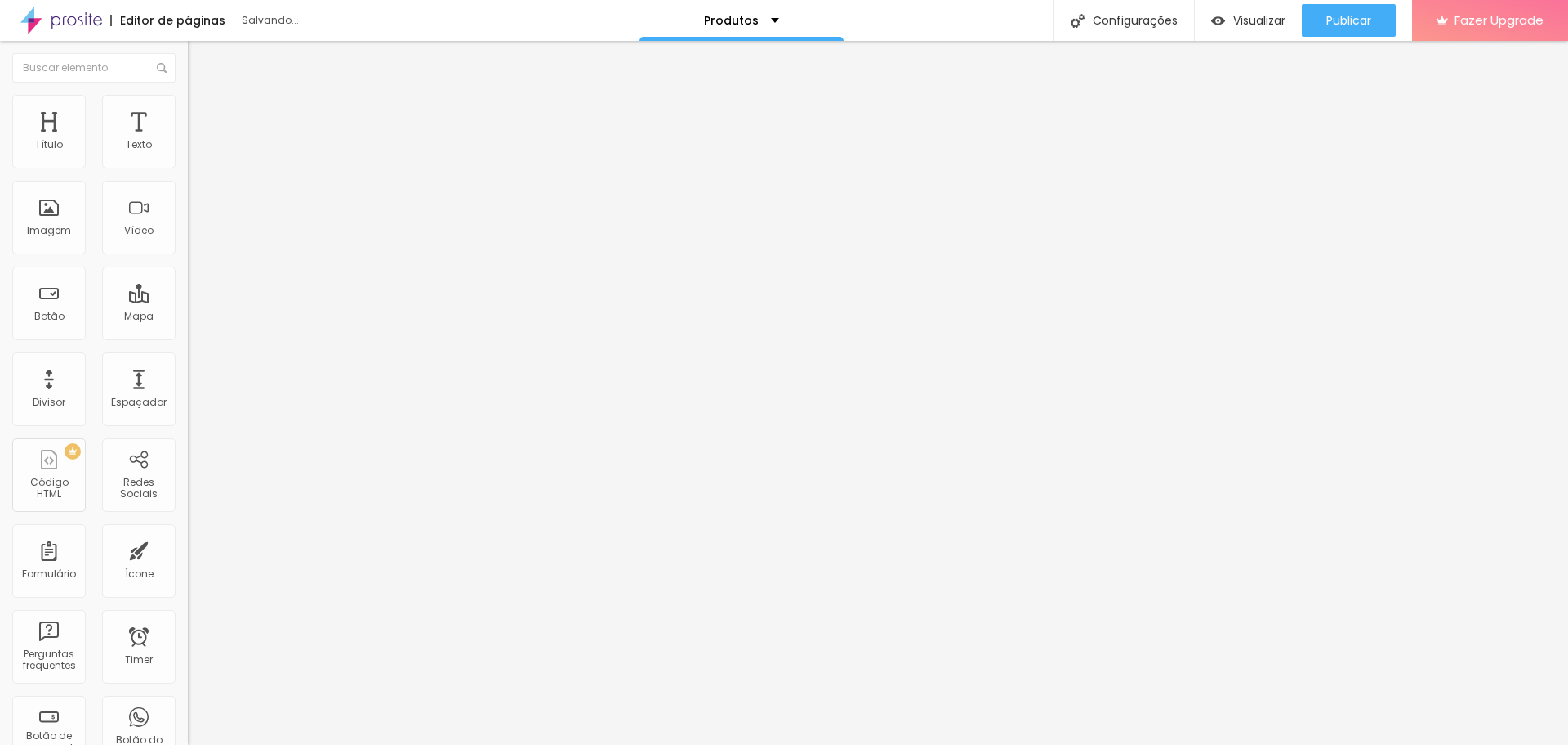
type input "350"
type input "397"
type input "413"
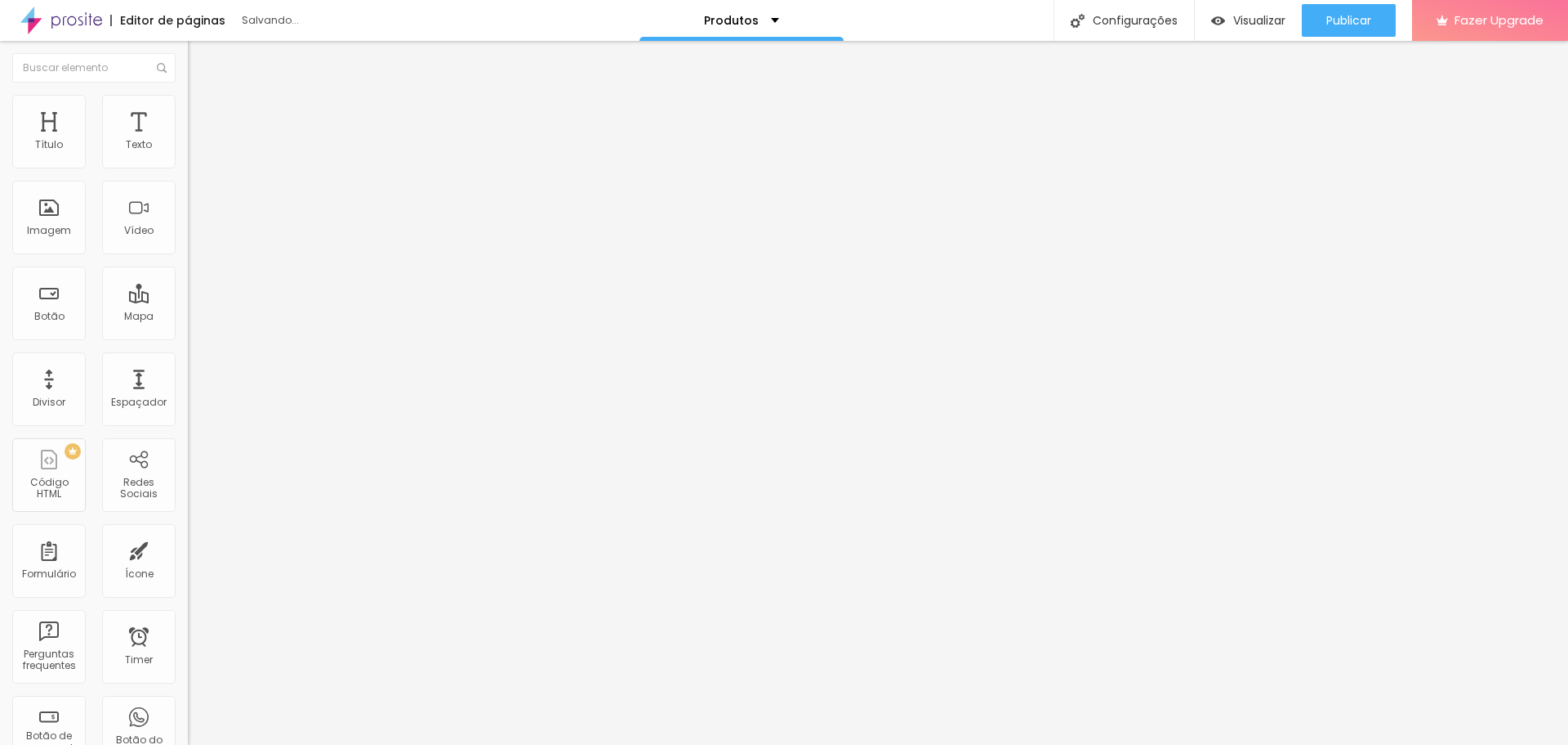
type input "434"
type input "466"
type input "476"
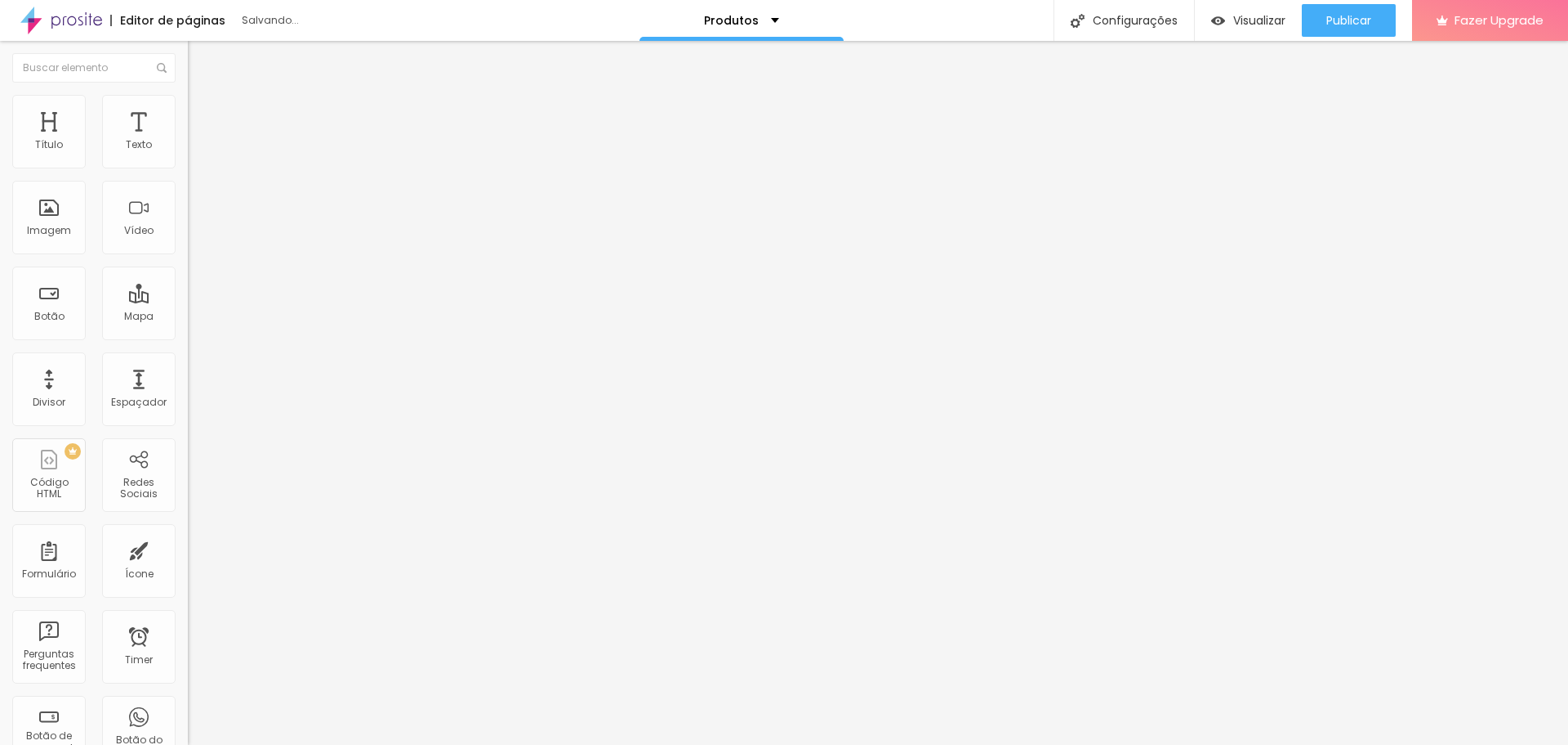
type input "476"
type input "487"
type input "492"
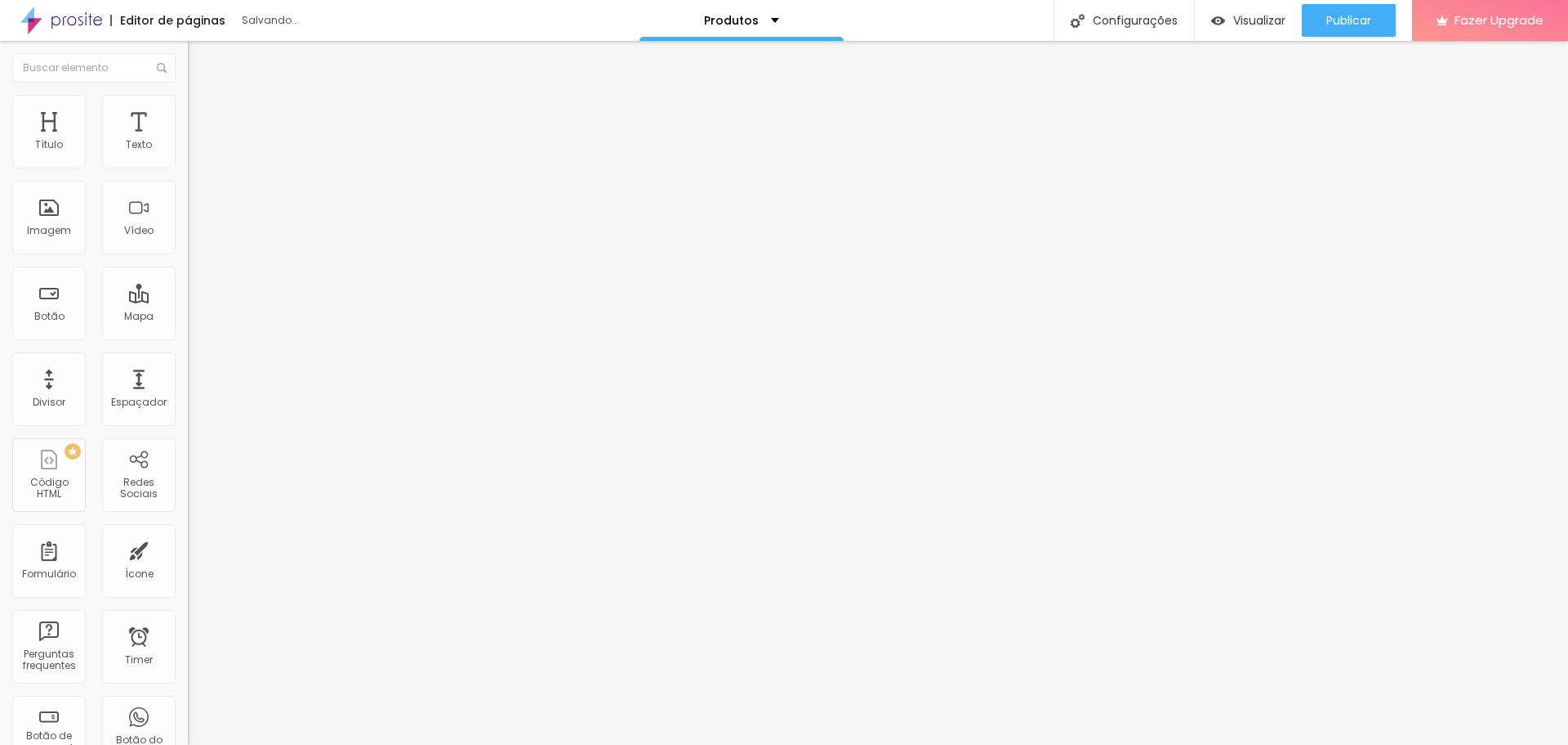
type input "497"
type input "500"
type input "497"
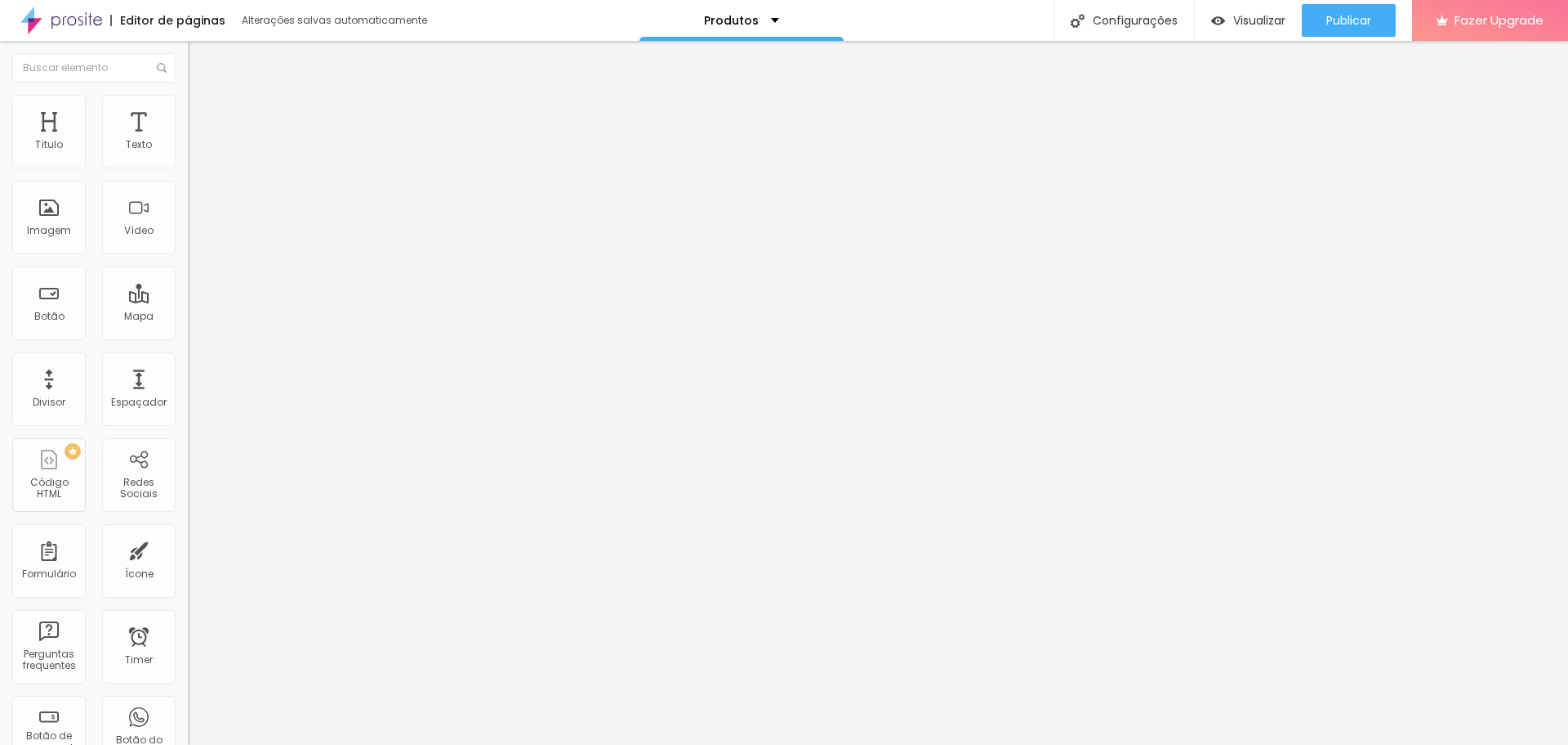
type input "497"
type input "471"
type input "424"
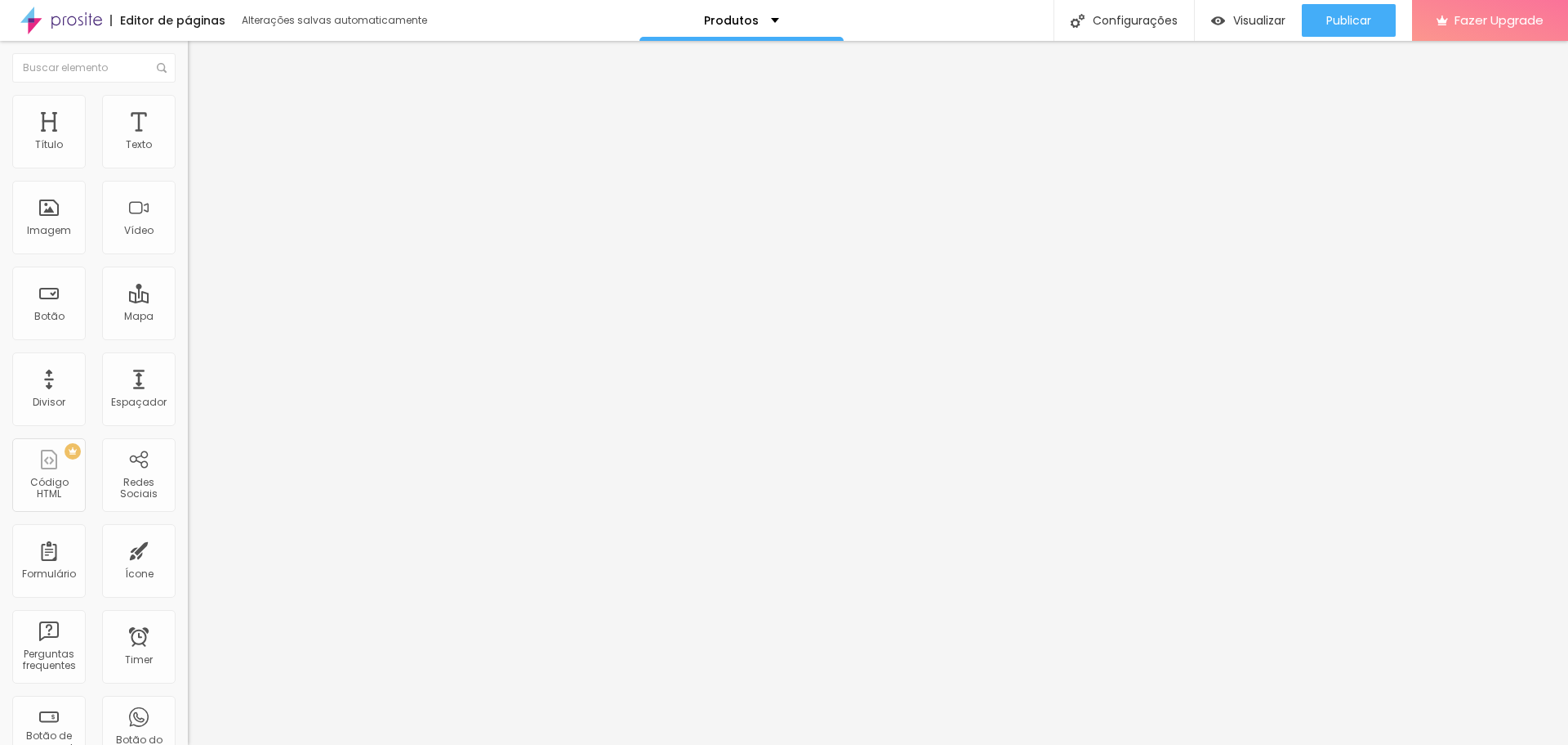
type input "403"
type input "376"
type input "324"
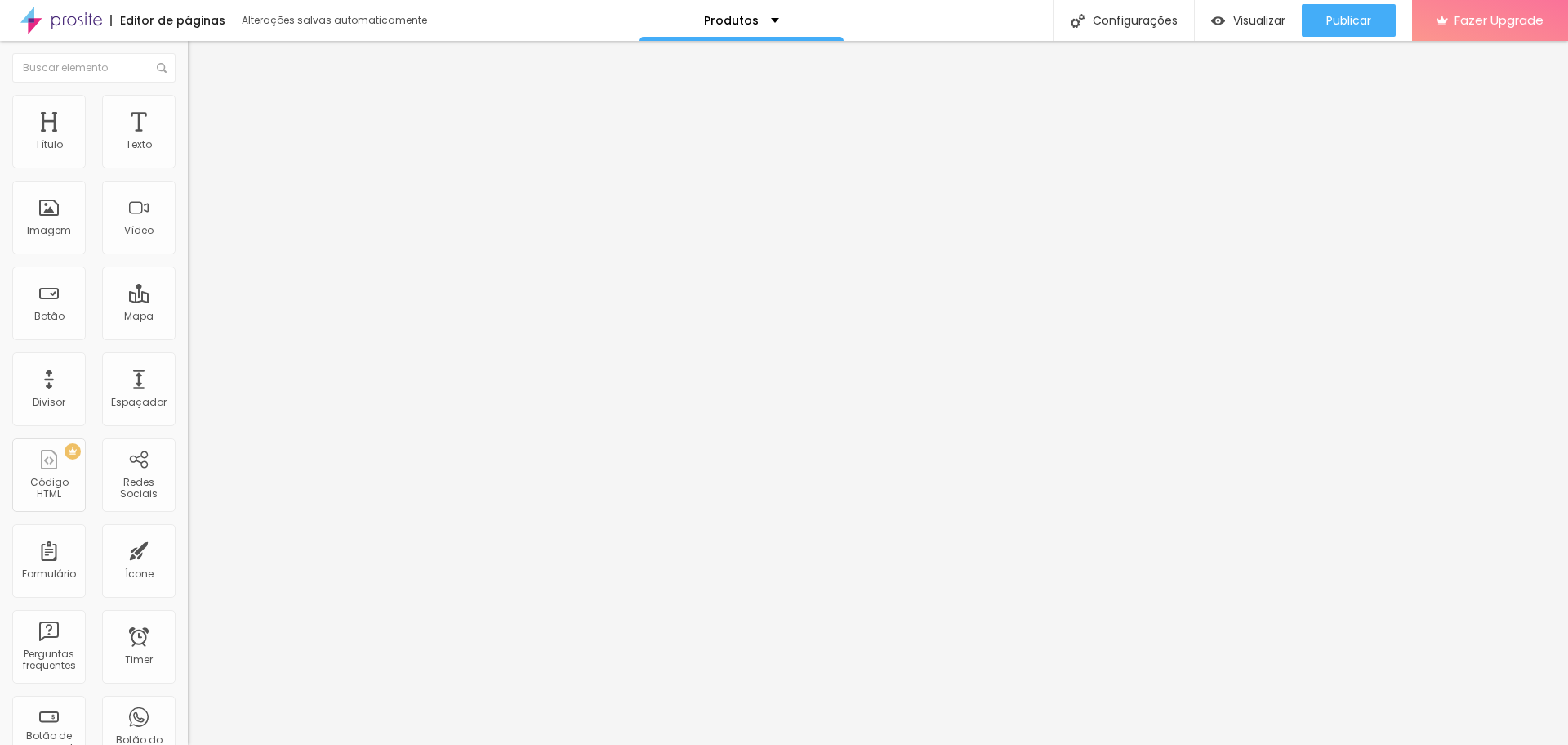
type input "324"
type input "255"
type input "223"
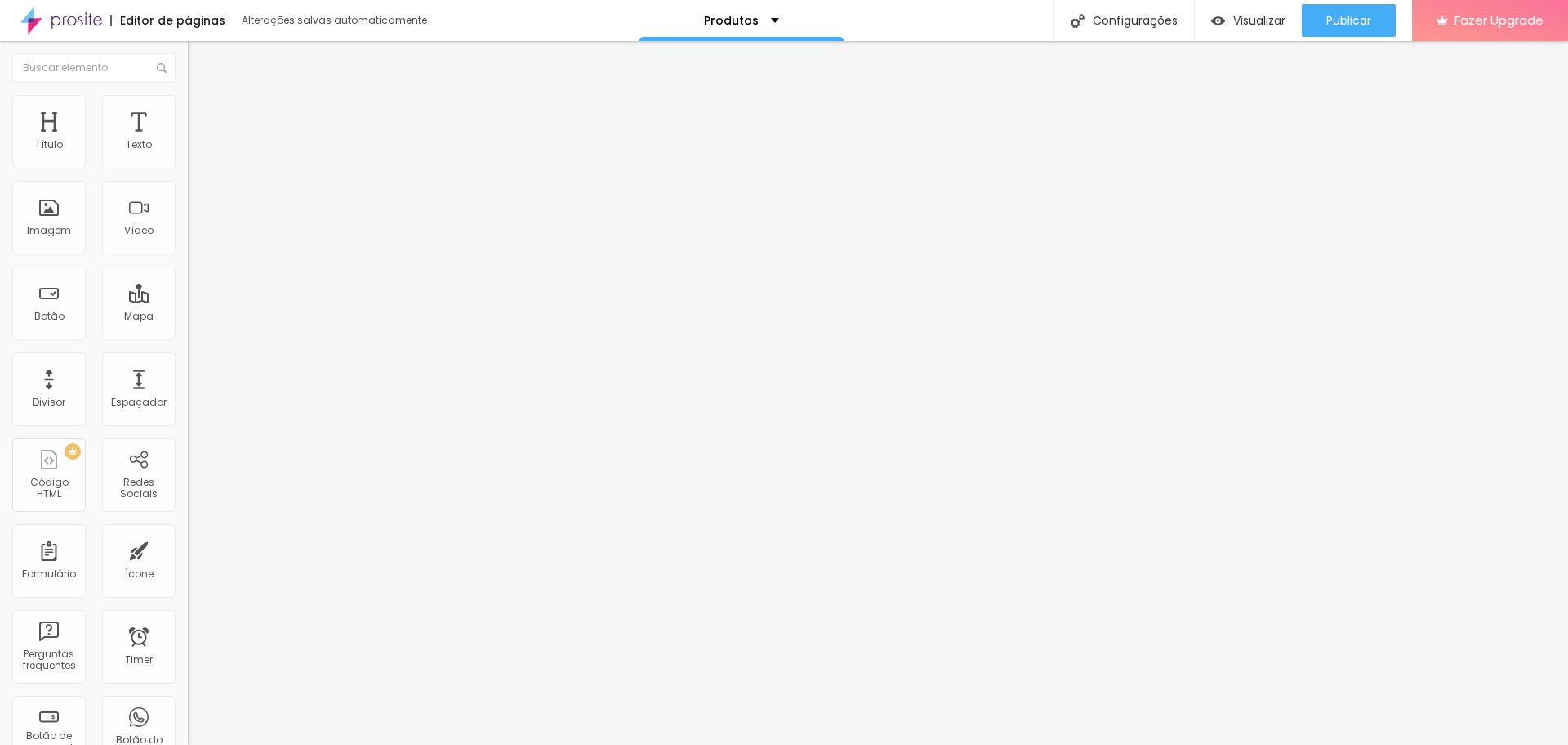
type input "208"
type input "187"
type input "171"
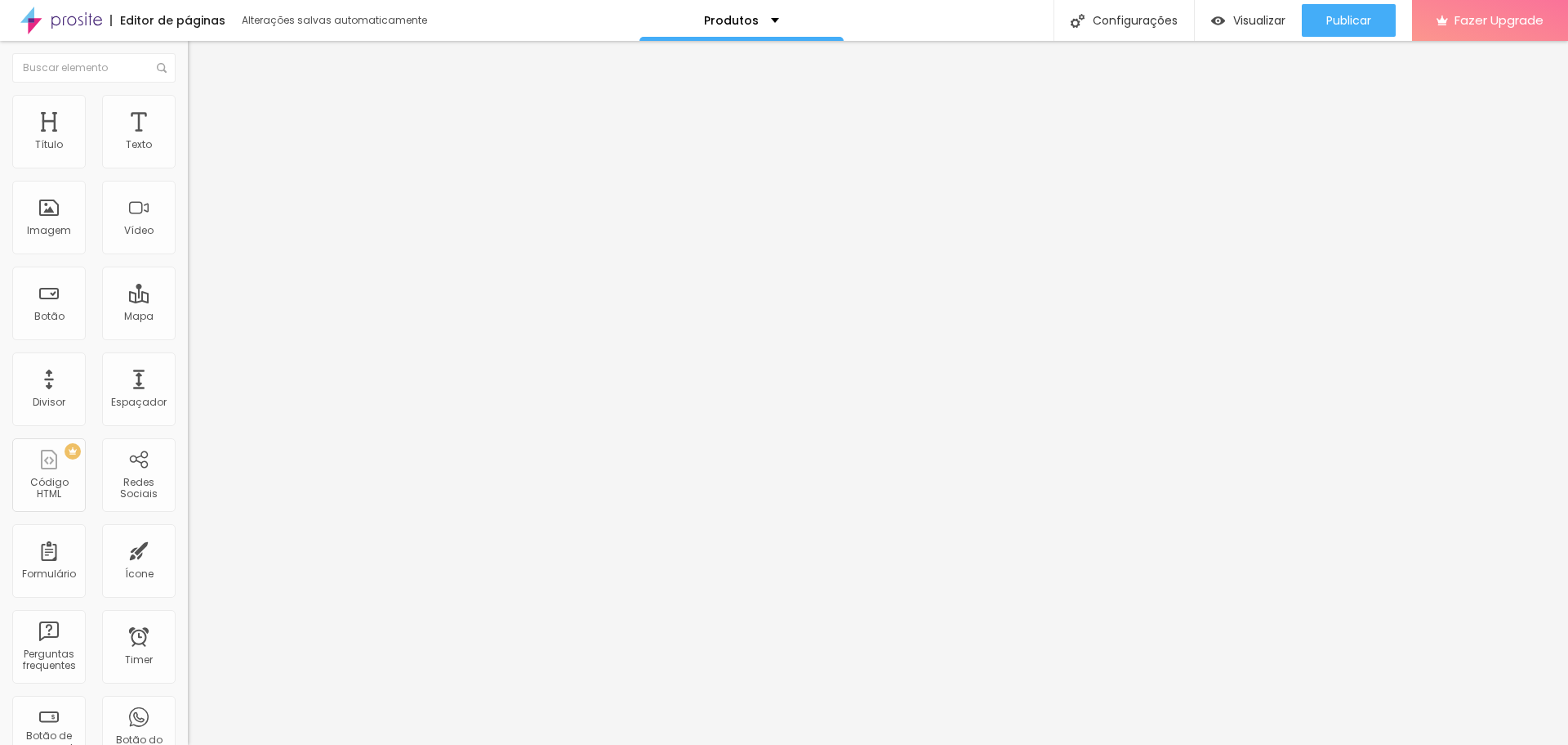
type input "171"
type input "144"
type input "129"
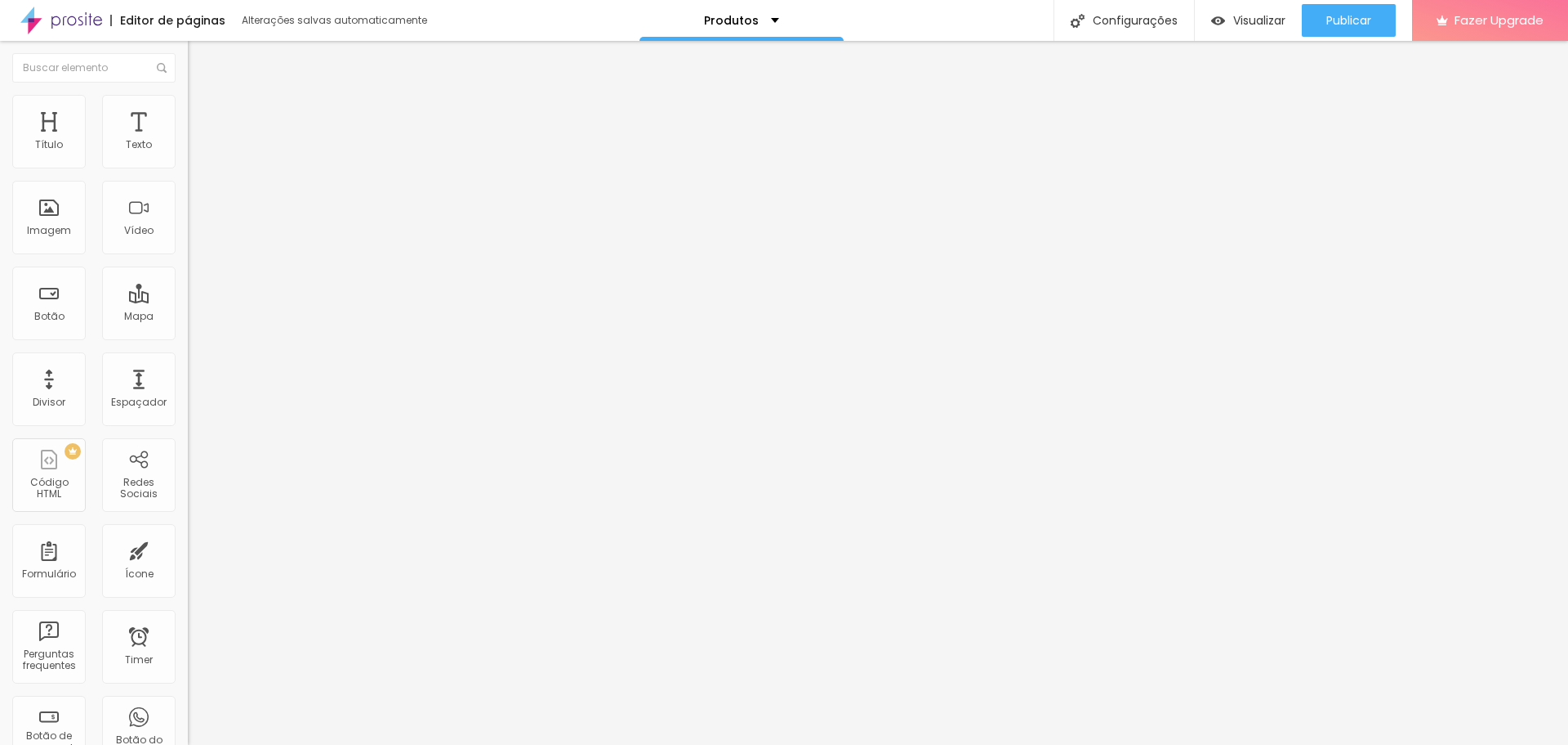
type input "102"
type input "92"
type input "76"
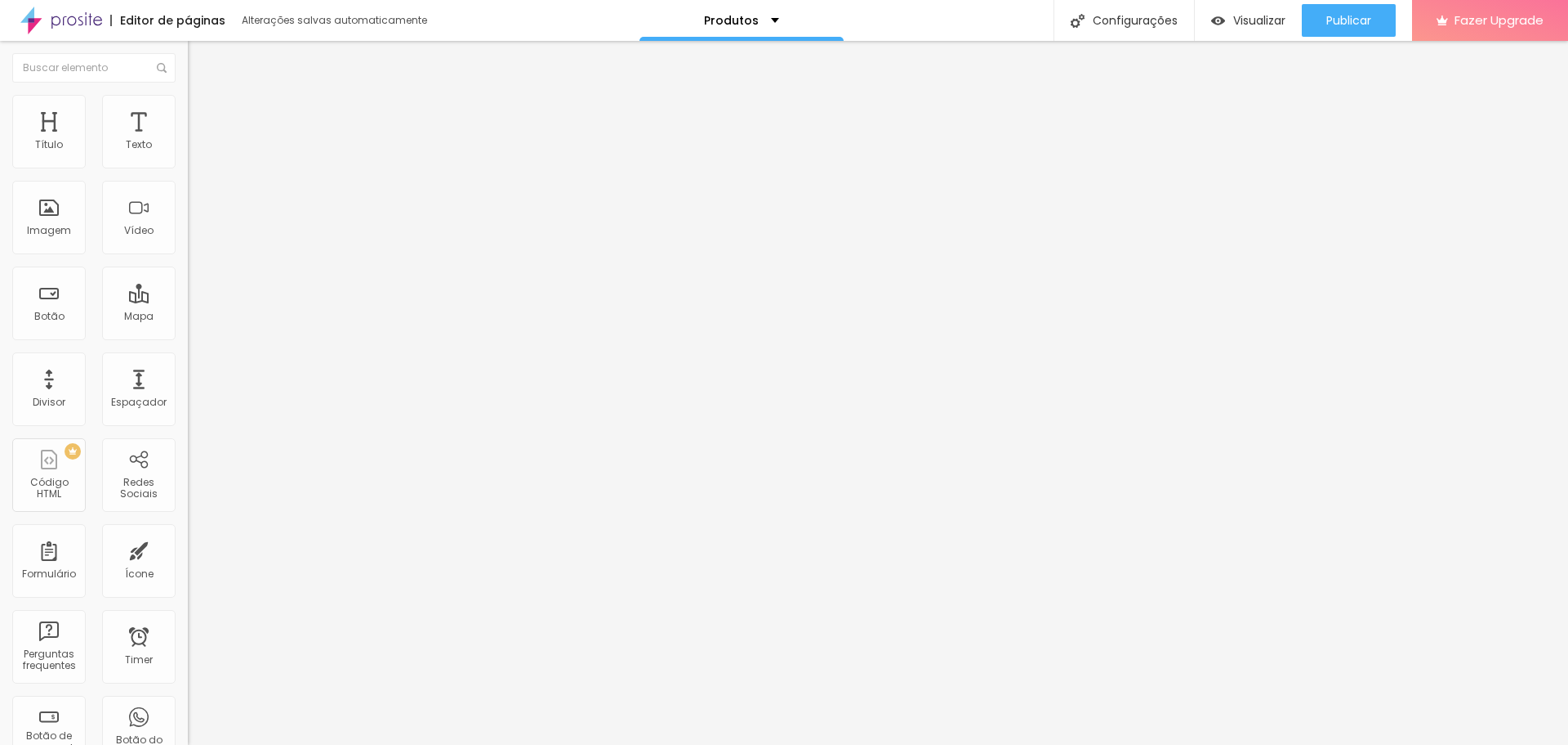
type input "76"
type input "71"
type input "60"
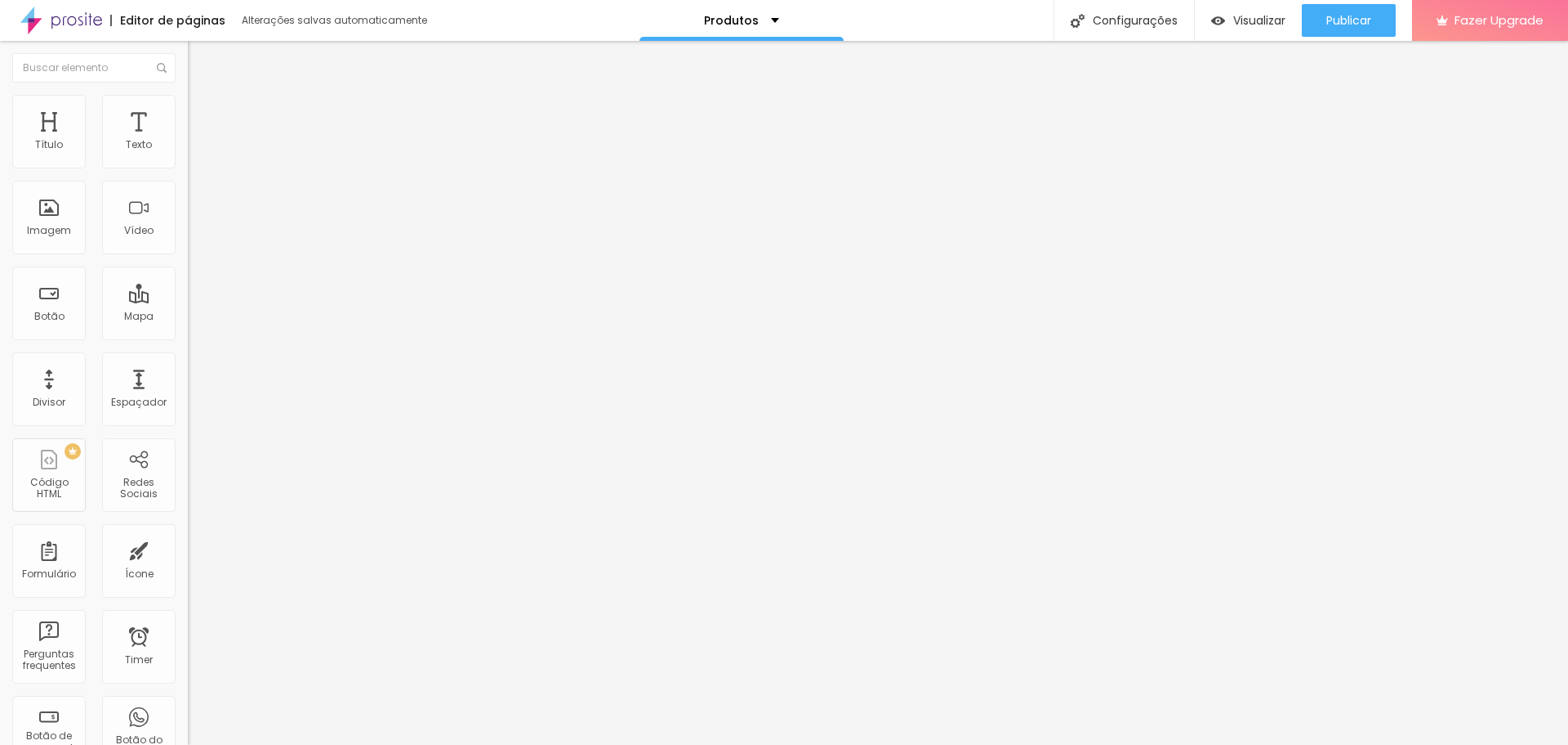
type input "55"
type input "44"
type input "39"
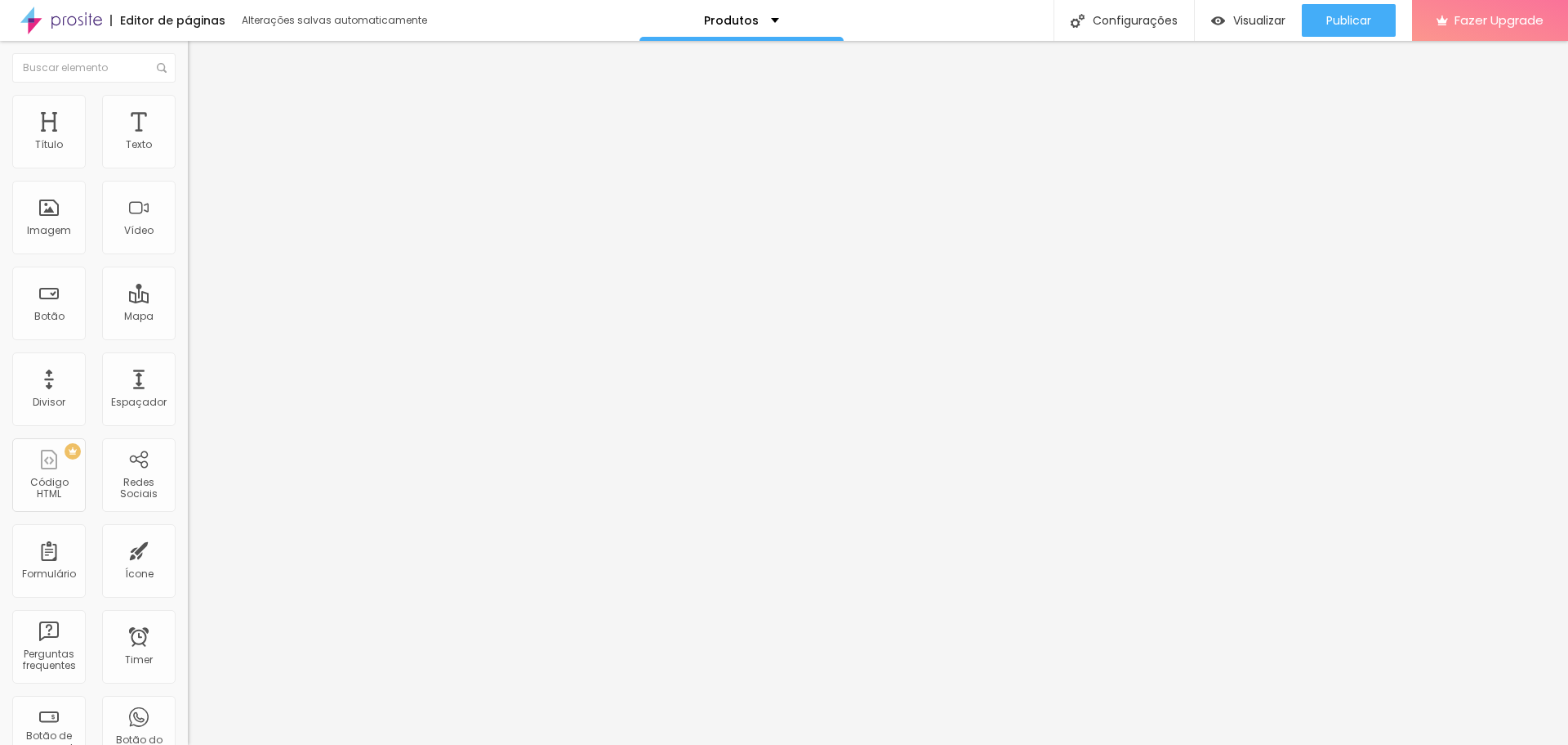
type input "39"
type input "28"
type input "23"
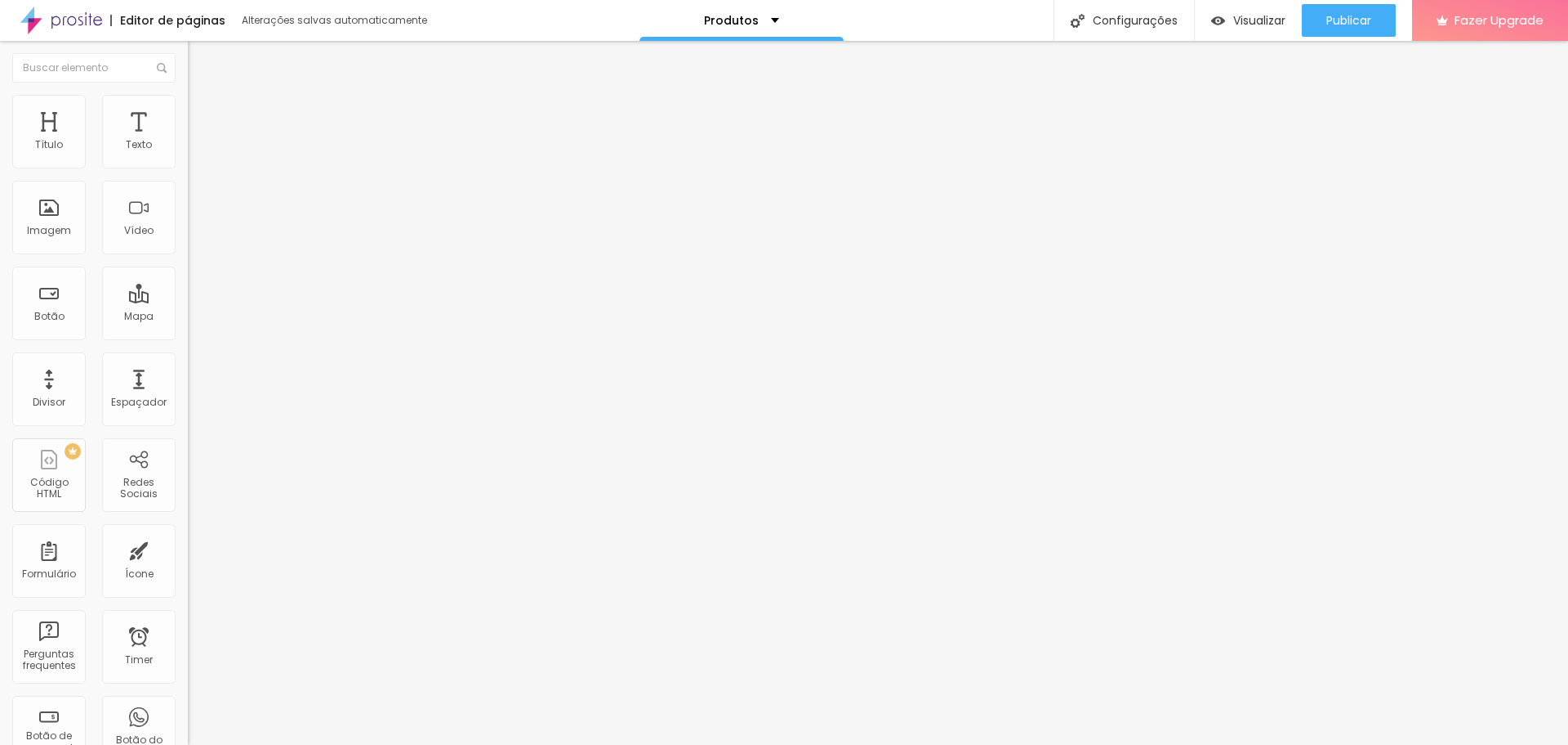
type input "13"
type input "7"
type input "2"
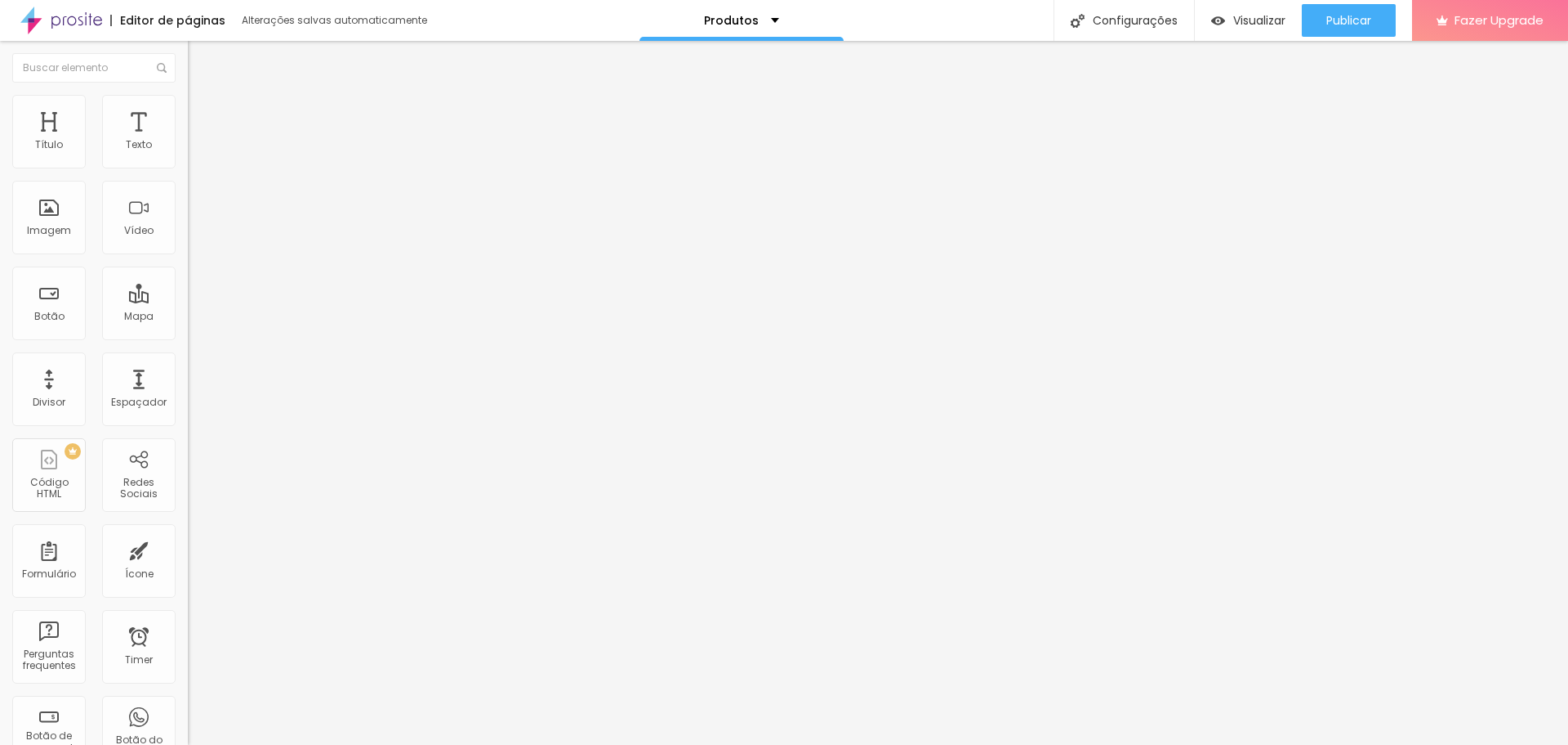
type input "2"
type input "0"
drag, startPoint x: 35, startPoint y: 191, endPoint x: 12, endPoint y: 192, distance: 23.0
click at [187, 549] on input "range" at bounding box center [240, 555] width 106 height 13
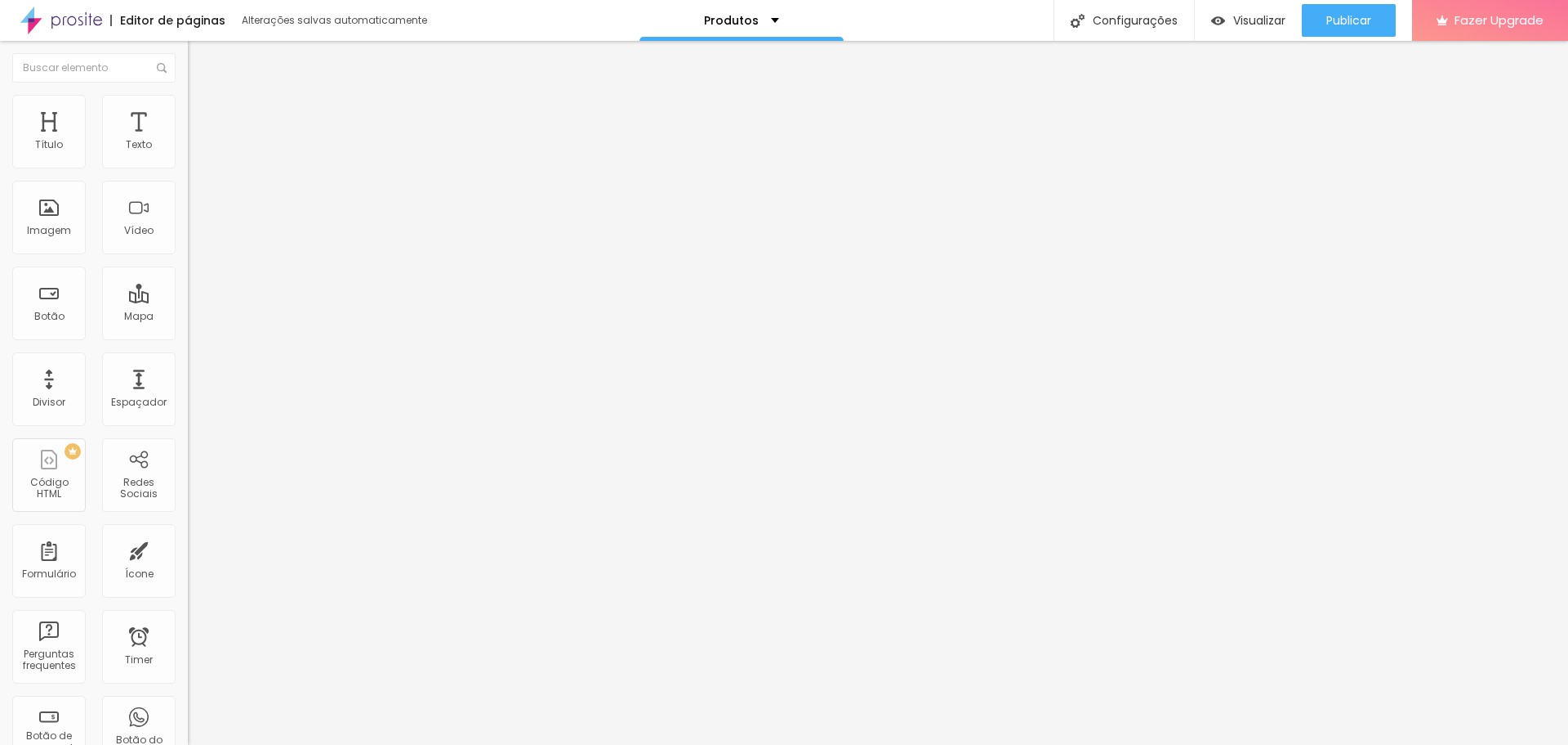
click at [202, 97] on span "Conteúdo" at bounding box center [227, 90] width 50 height 14
click at [187, 137] on div "Modo" at bounding box center [281, 132] width 187 height 10
click at [187, 174] on span "Completo" at bounding box center [212, 167] width 50 height 14
click at [187, 107] on li "Estilo" at bounding box center [281, 103] width 187 height 17
type input "24"
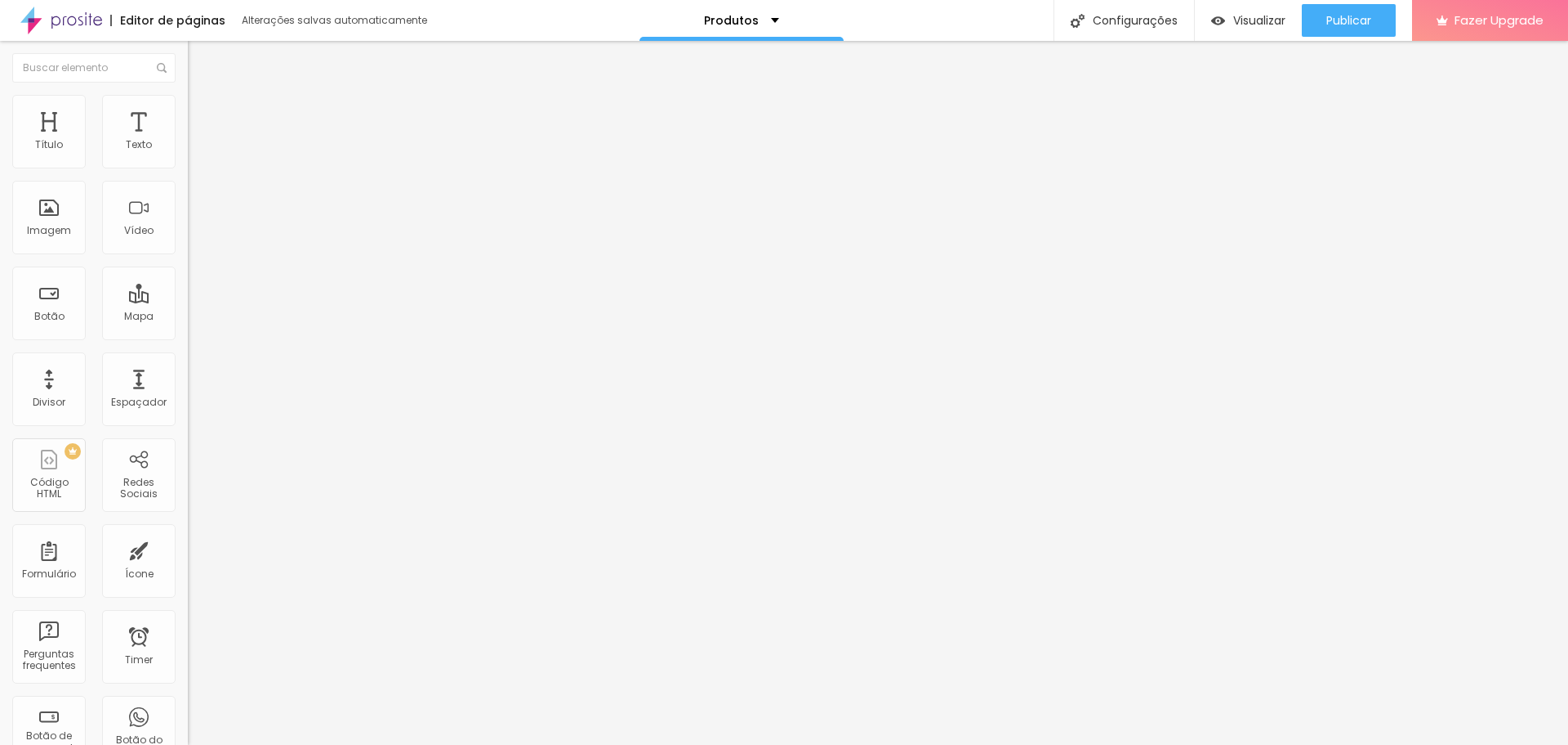
type input "24"
type input "43"
type input "45"
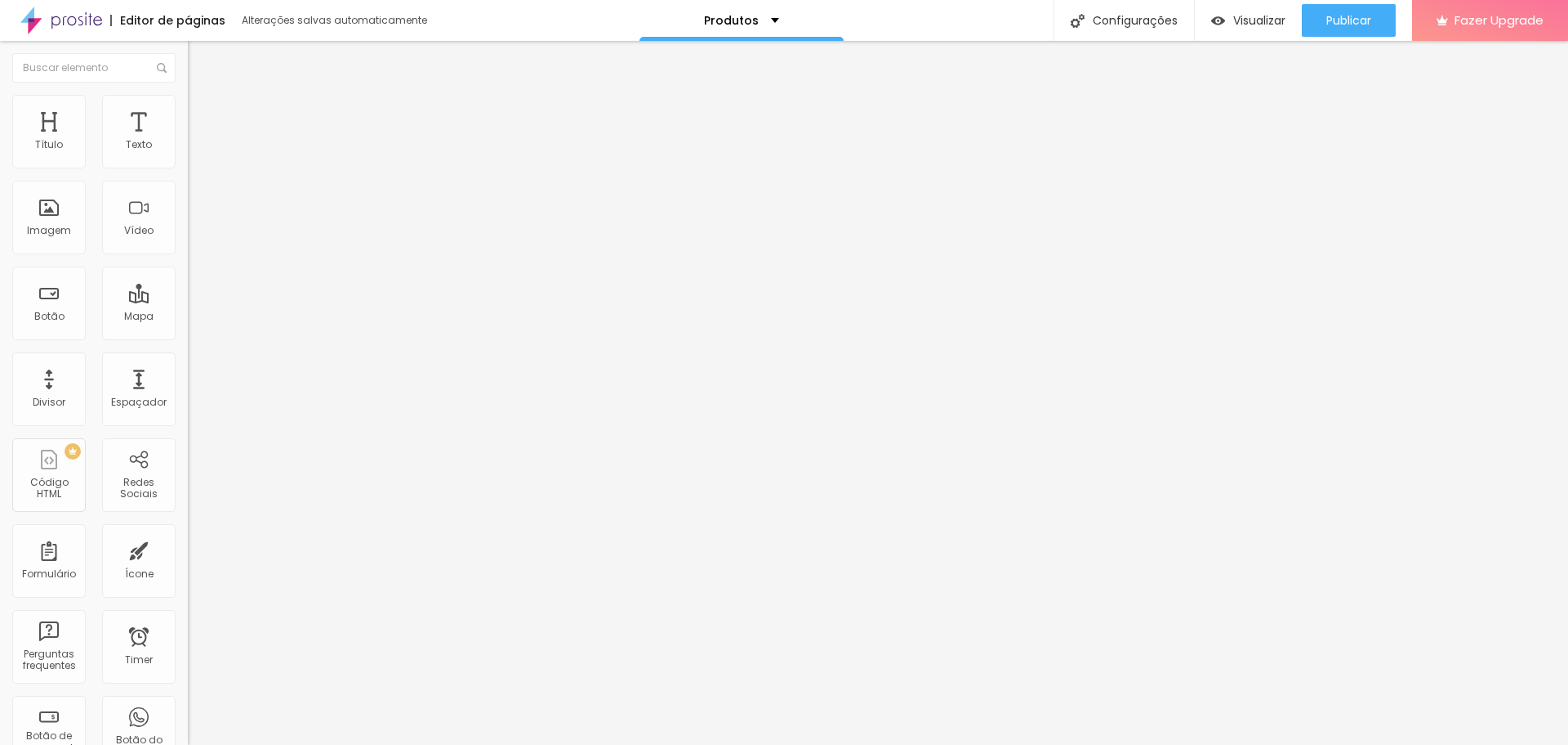
type input "46"
type input "47"
type input "48"
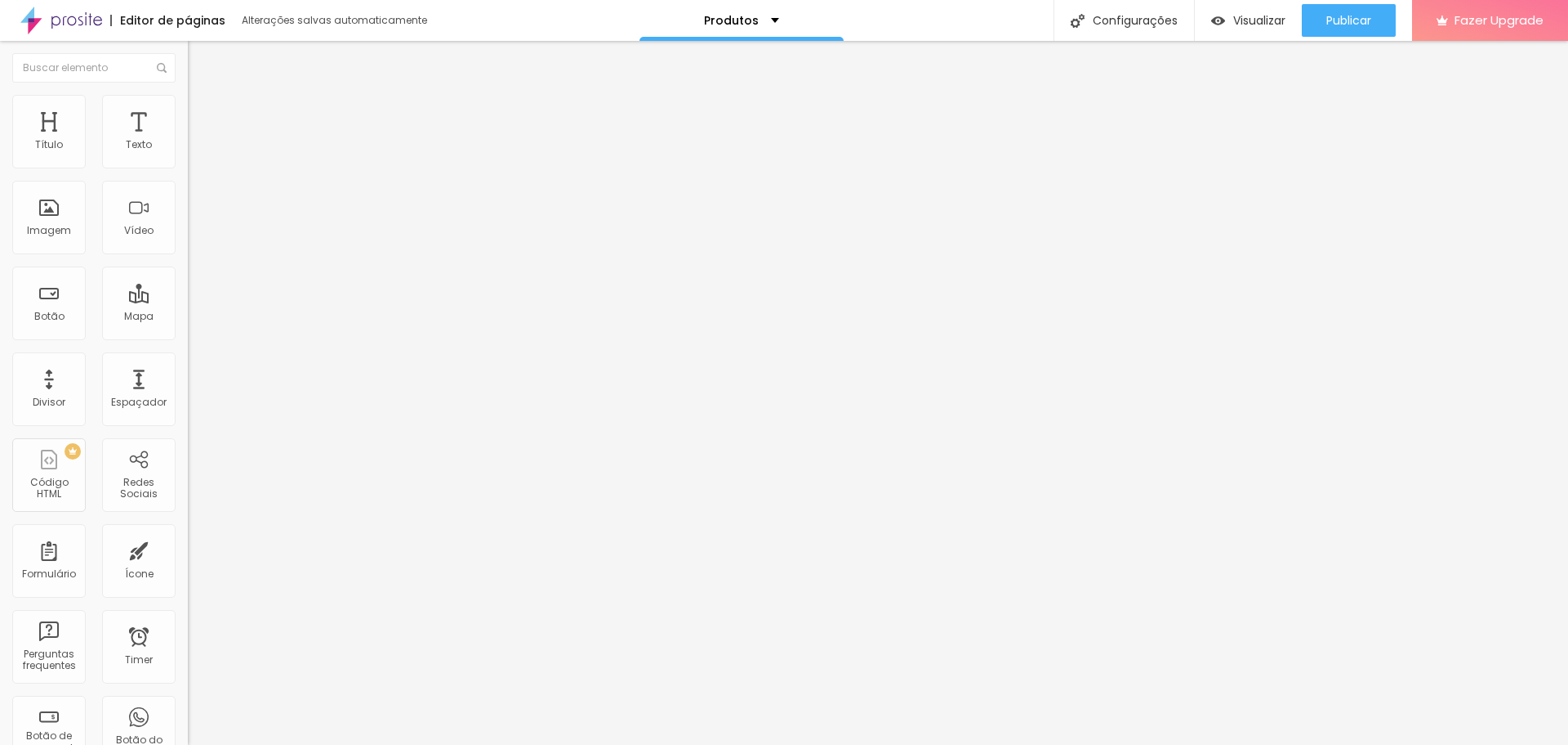
type input "48"
type input "49"
type input "50"
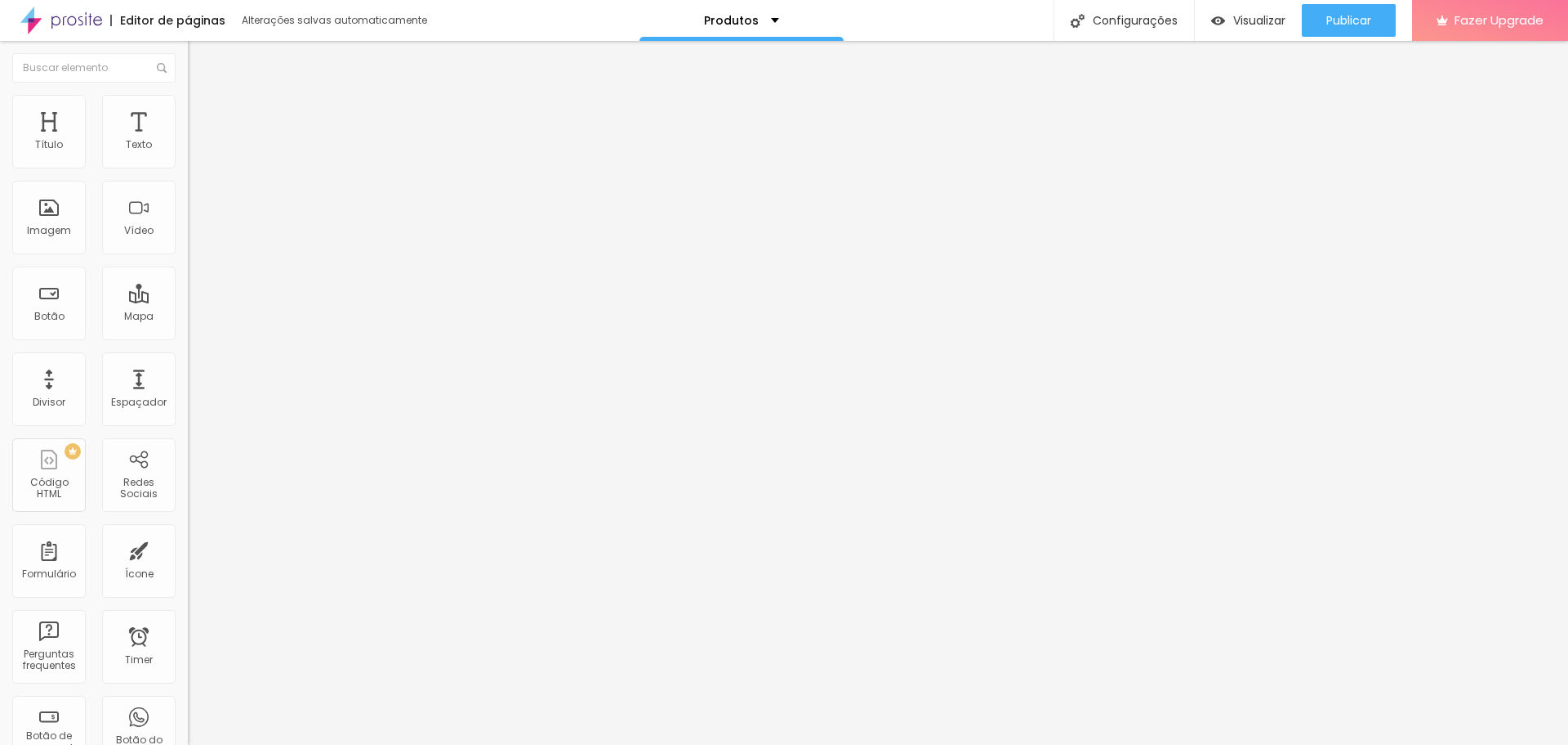
type input "51"
drag, startPoint x: 49, startPoint y: 344, endPoint x: 89, endPoint y: 339, distance: 40.3
click at [187, 386] on input "range" at bounding box center [240, 392] width 106 height 13
drag, startPoint x: 58, startPoint y: 344, endPoint x: 79, endPoint y: 344, distance: 21.0
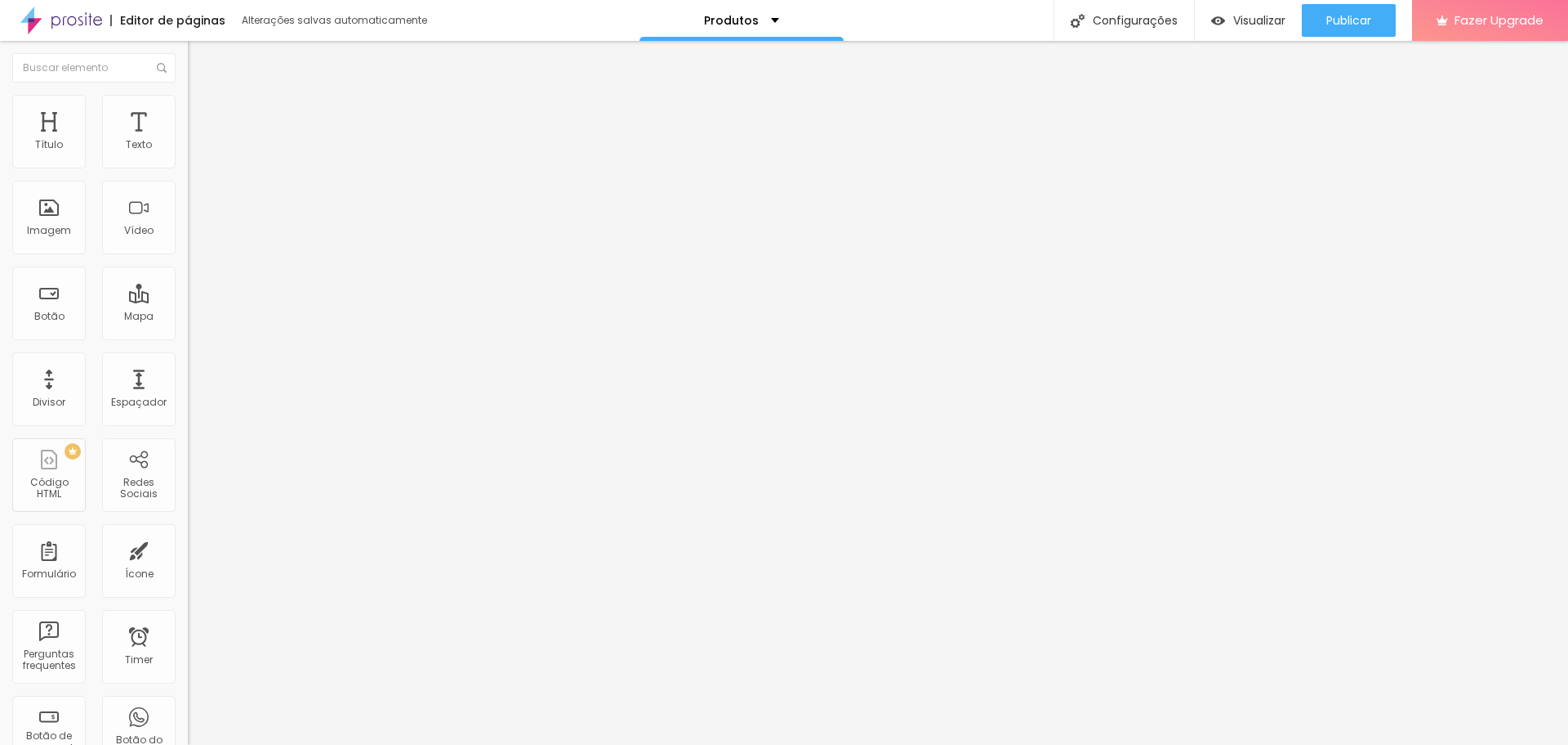
click at [187, 386] on input "range" at bounding box center [240, 392] width 106 height 13
click at [187, 140] on span "Trocar imagem" at bounding box center [232, 133] width 89 height 14
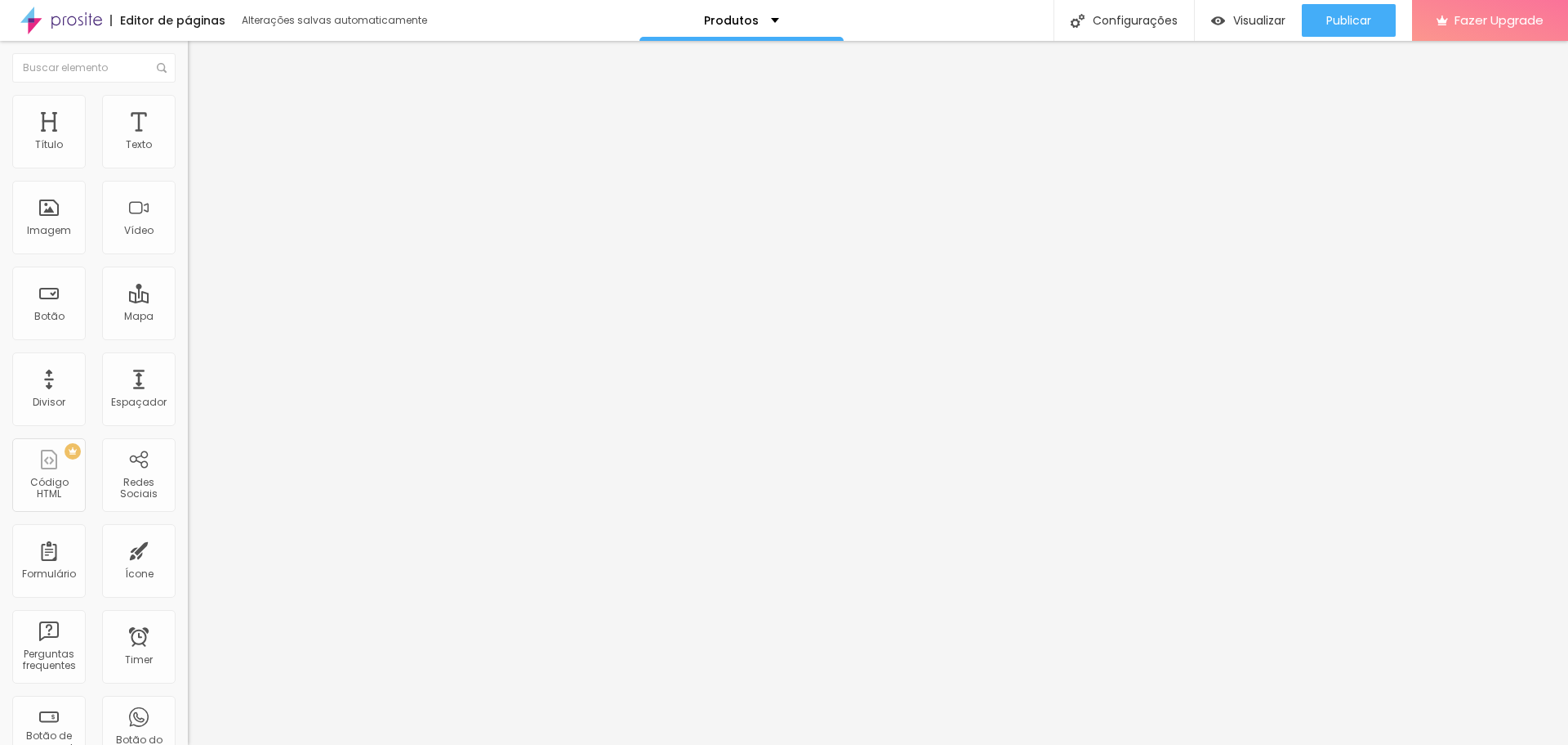
click at [187, 256] on span "16:9 Cinema" at bounding box center [218, 249] width 62 height 14
click at [187, 281] on span "Padrão" at bounding box center [205, 274] width 36 height 14
click at [187, 291] on span "Quadrado" at bounding box center [214, 284] width 53 height 14
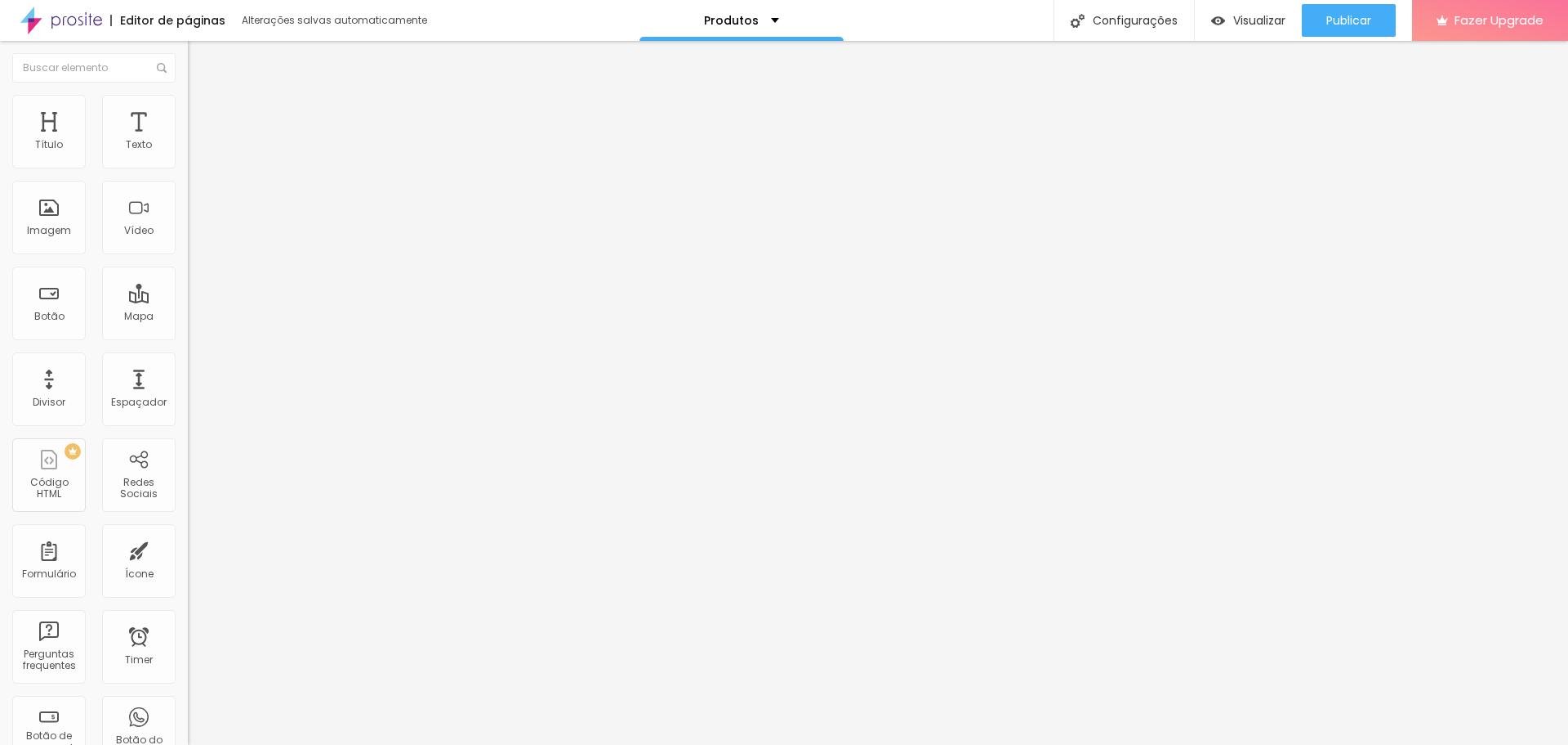
click at [187, 301] on span "Original" at bounding box center [207, 294] width 39 height 14
click at [187, 256] on span "16:9 Cinema" at bounding box center [218, 249] width 62 height 14
click at [187, 301] on span "Original" at bounding box center [207, 294] width 39 height 14
drag, startPoint x: 108, startPoint y: 184, endPoint x: 22, endPoint y: 186, distance: 86.0
click at [187, 154] on input "Alboom Brasil" at bounding box center [285, 145] width 196 height 17
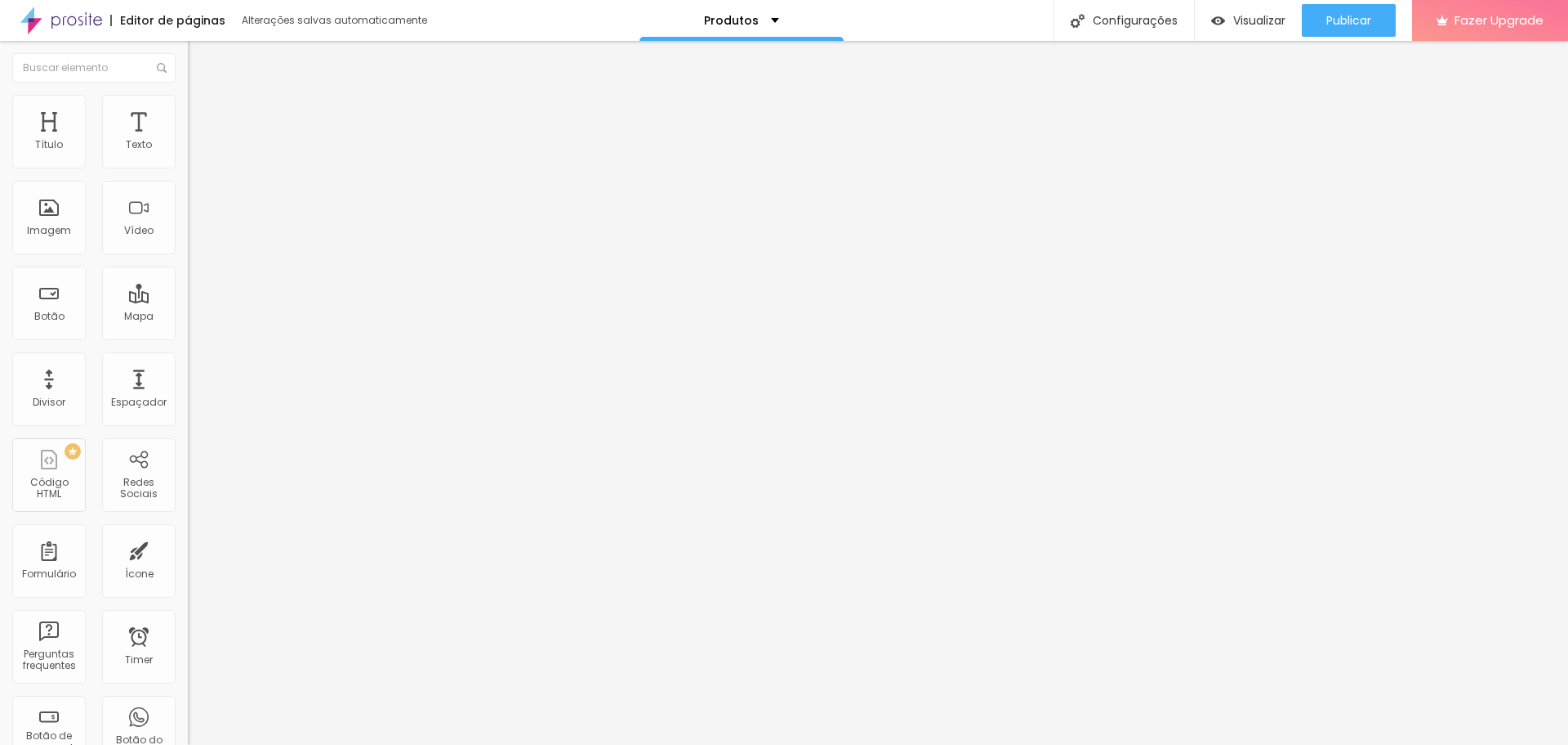
click at [187, 140] on span "Trocar imagem" at bounding box center [232, 133] width 89 height 14
click at [187, 256] on span "16:9 Cinema" at bounding box center [218, 249] width 62 height 14
click at [187, 299] on div "Original" at bounding box center [281, 294] width 187 height 10
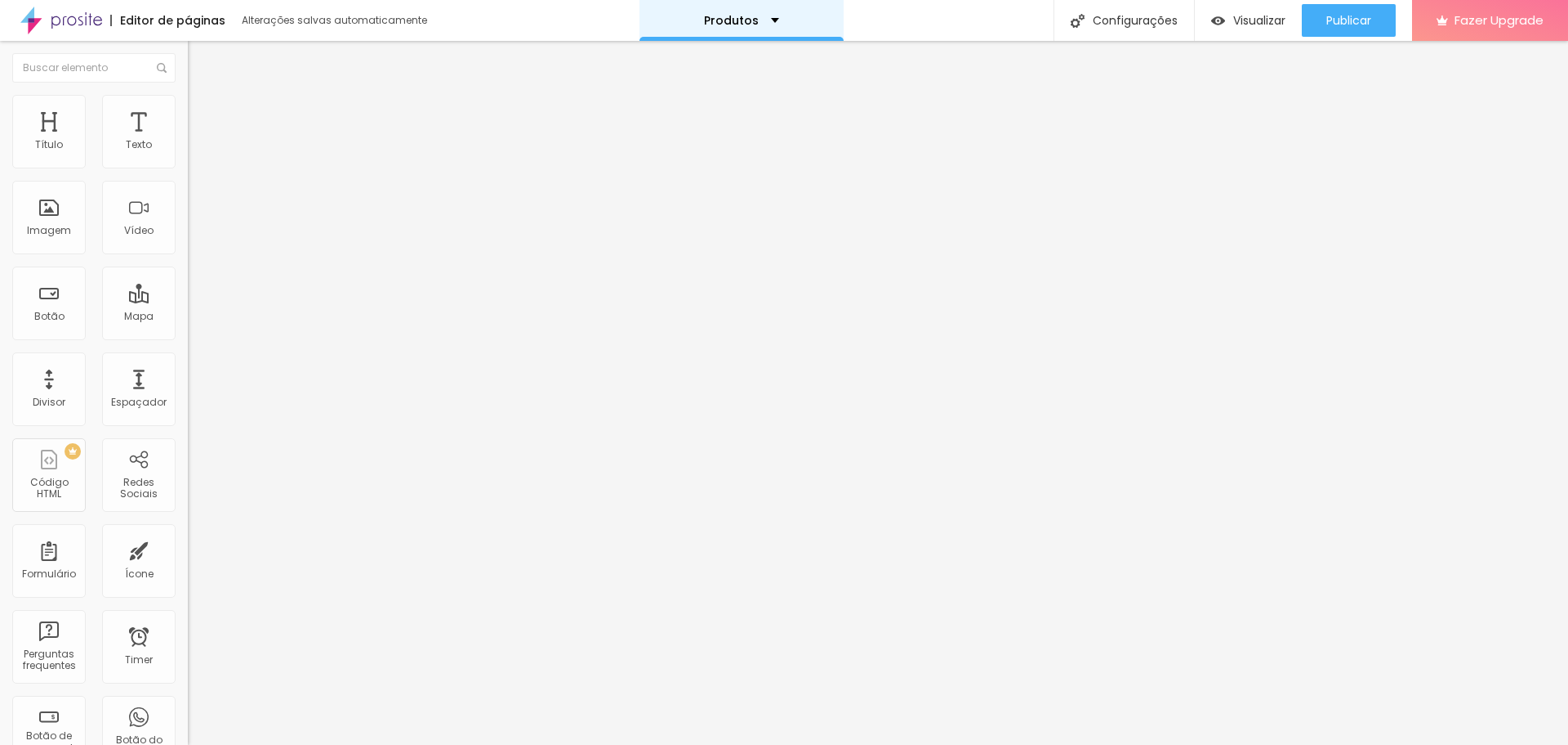
click at [759, 17] on div "Produtos" at bounding box center [742, 21] width 75 height 12
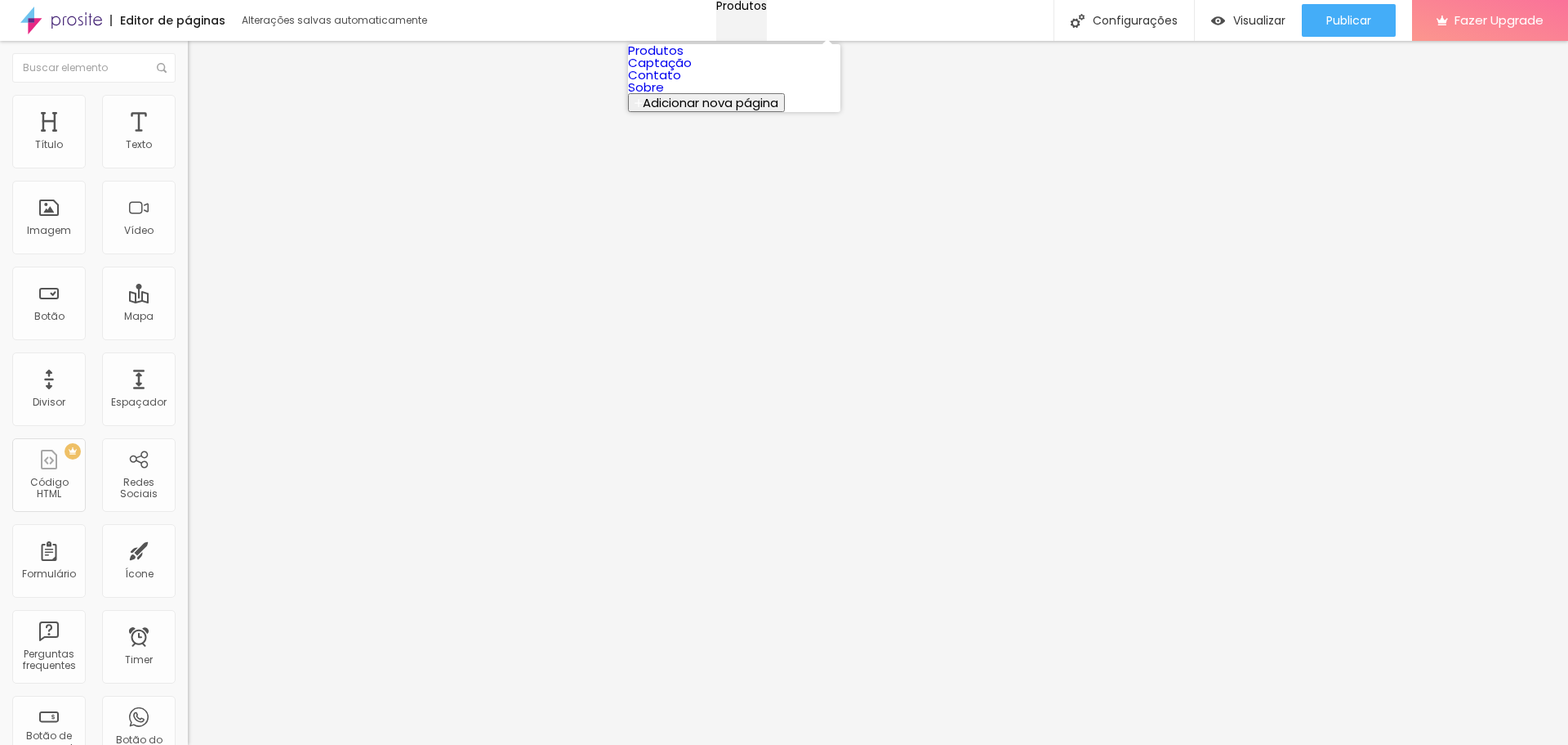
click at [761, 12] on div "Produtos" at bounding box center [741, 6] width 50 height 12
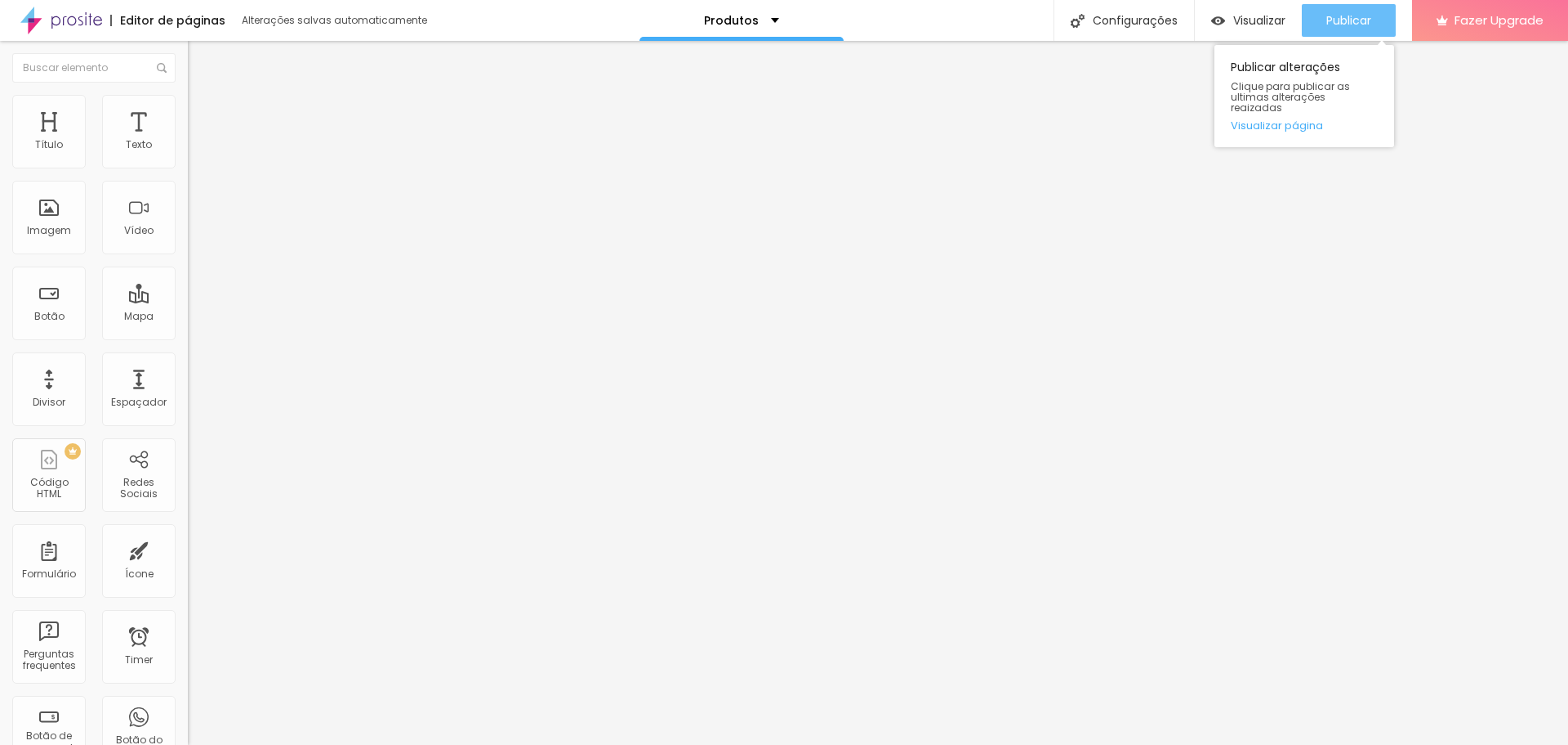
click at [1329, 19] on span "Publicar" at bounding box center [1349, 20] width 45 height 13
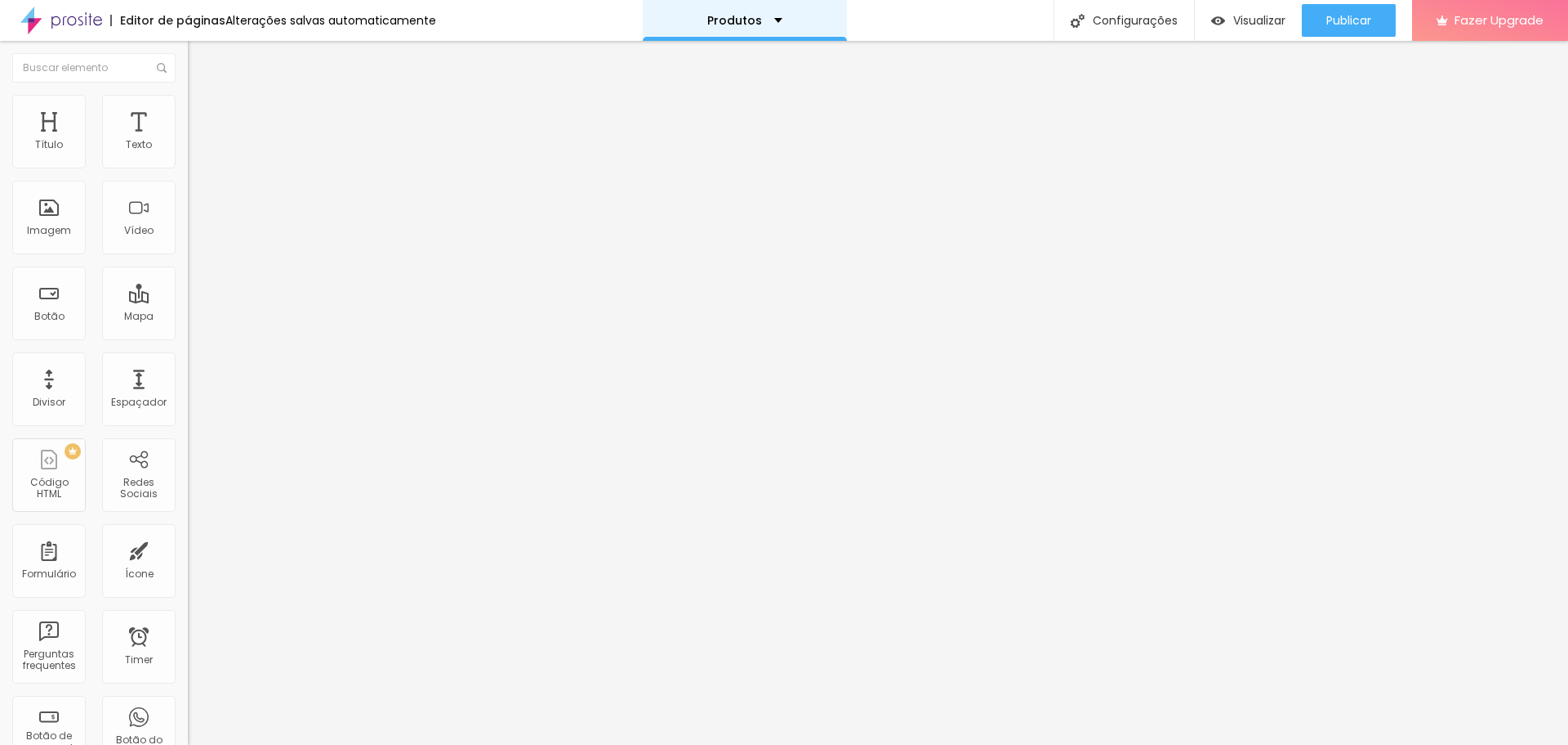
click at [758, 26] on div "Produtos" at bounding box center [745, 21] width 75 height 12
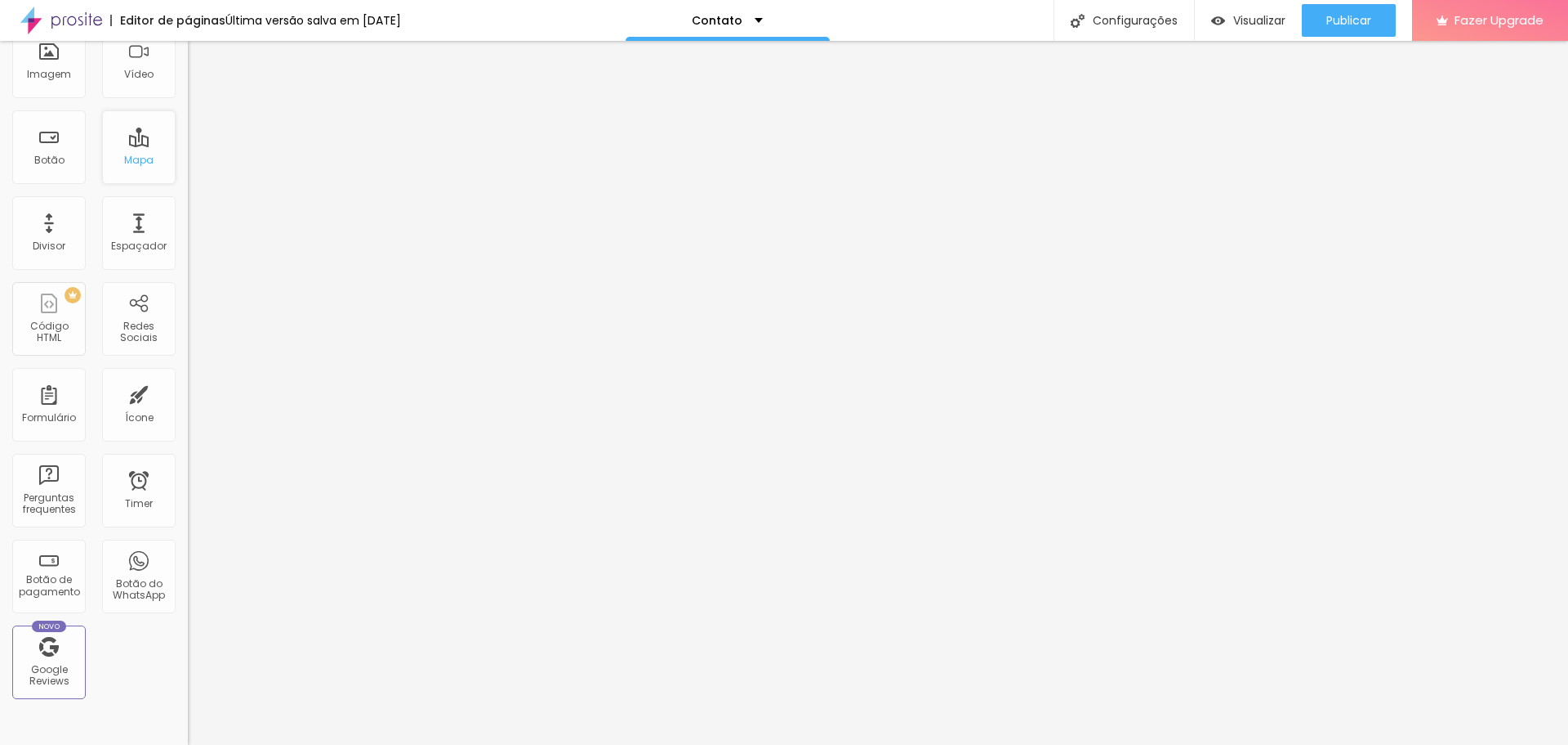
scroll to position [164, 0]
